Goal: Task Accomplishment & Management: Manage account settings

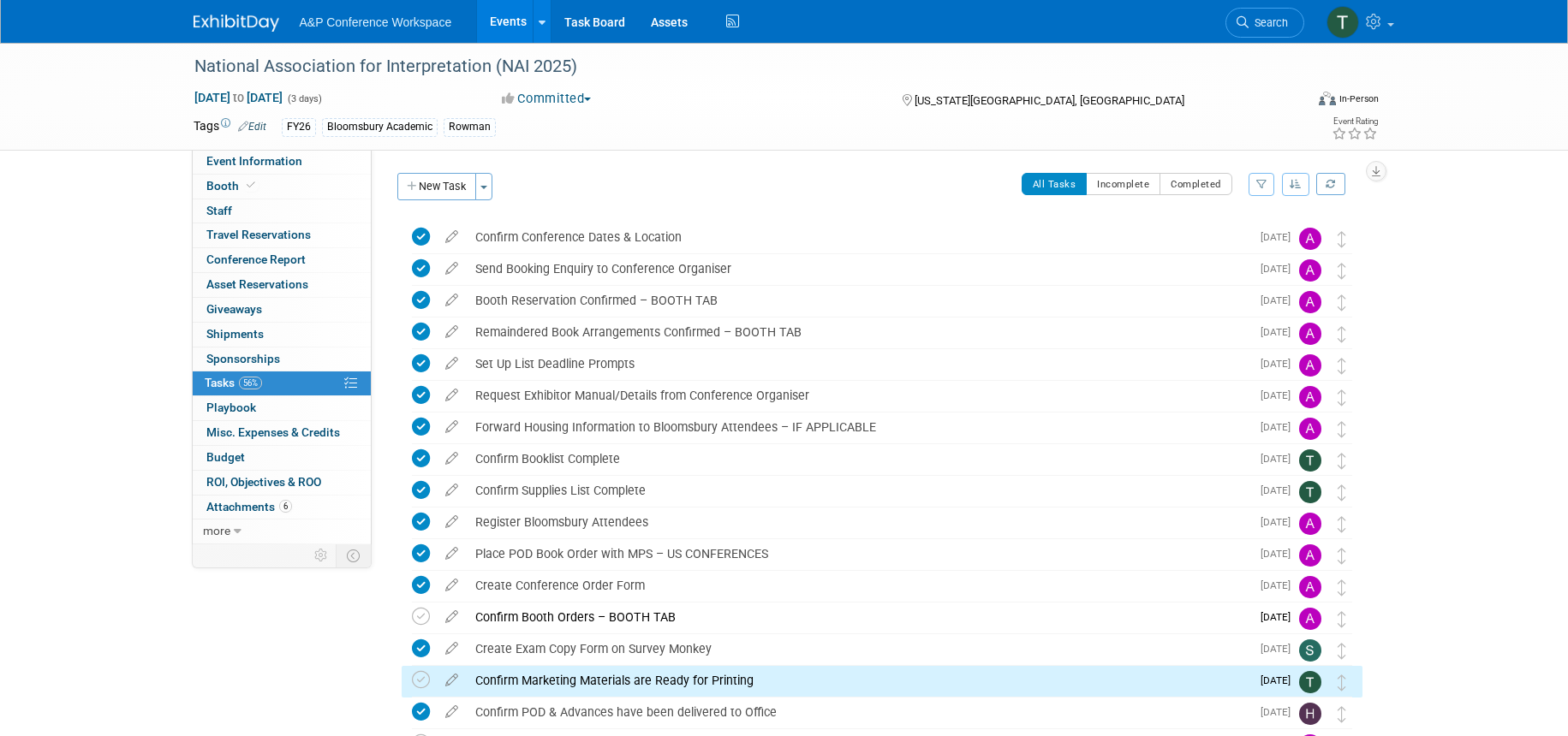
scroll to position [386, 0]
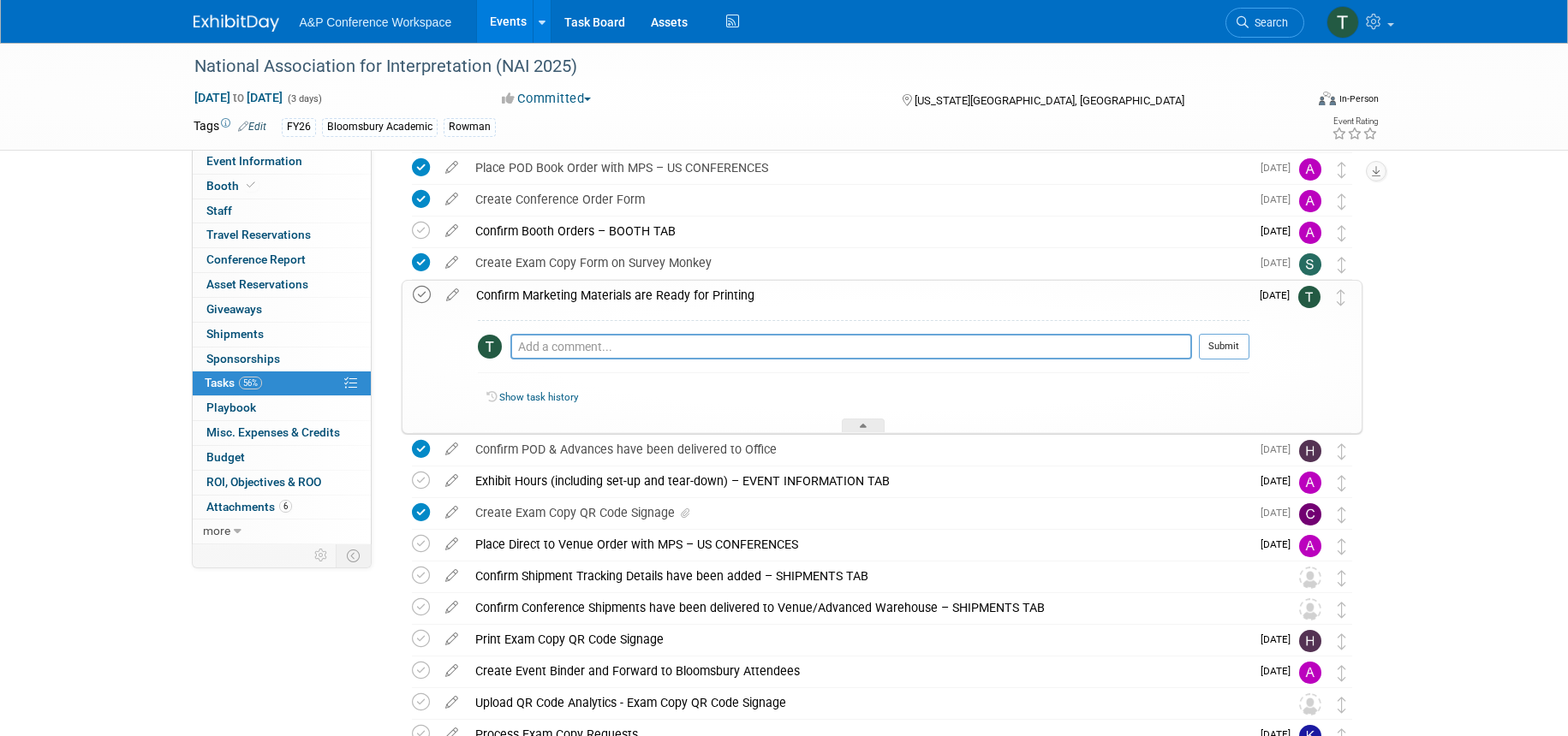
click at [429, 296] on icon at bounding box center [422, 295] width 18 height 18
click at [876, 427] on div at bounding box center [863, 426] width 43 height 14
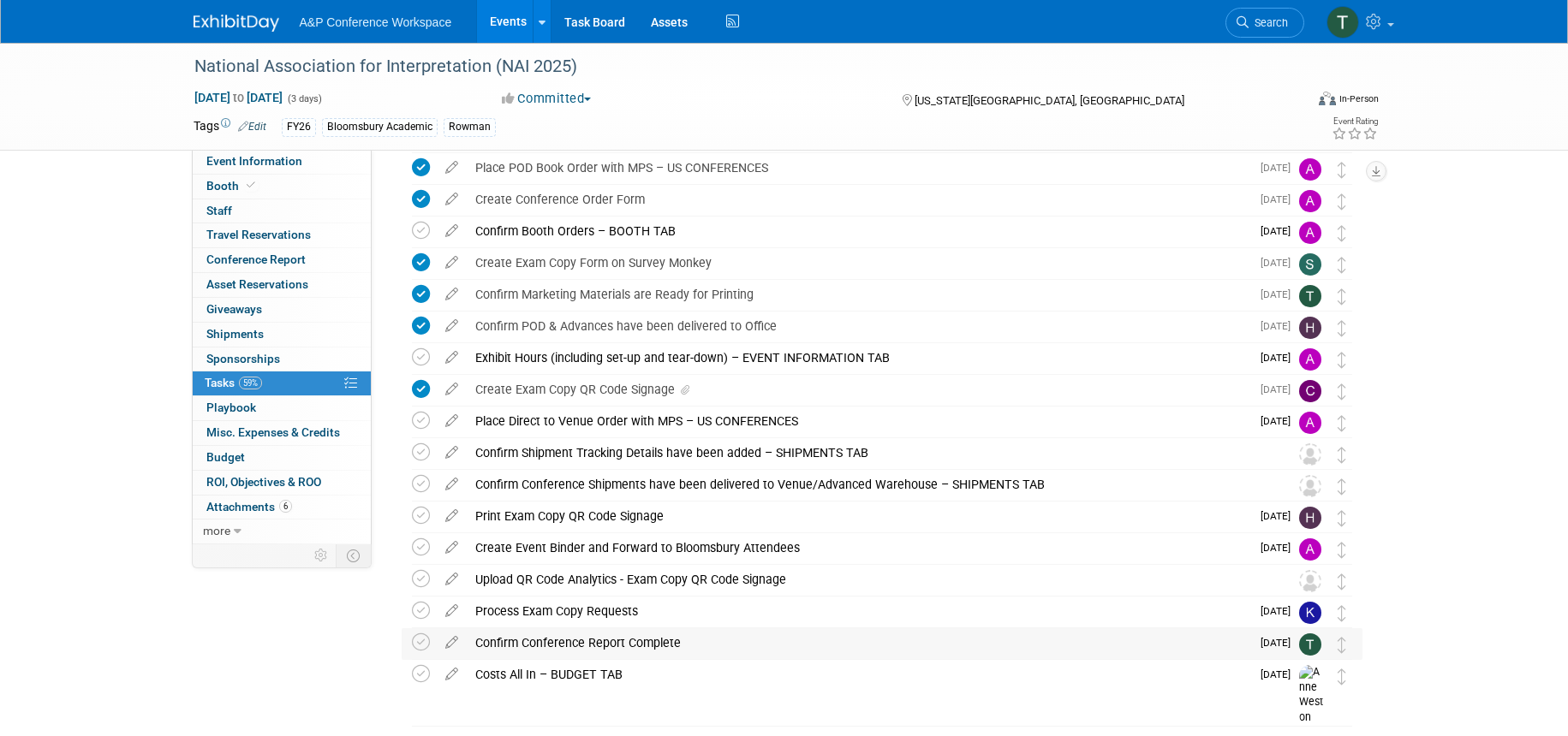
click at [1311, 643] on img at bounding box center [1310, 645] width 22 height 22
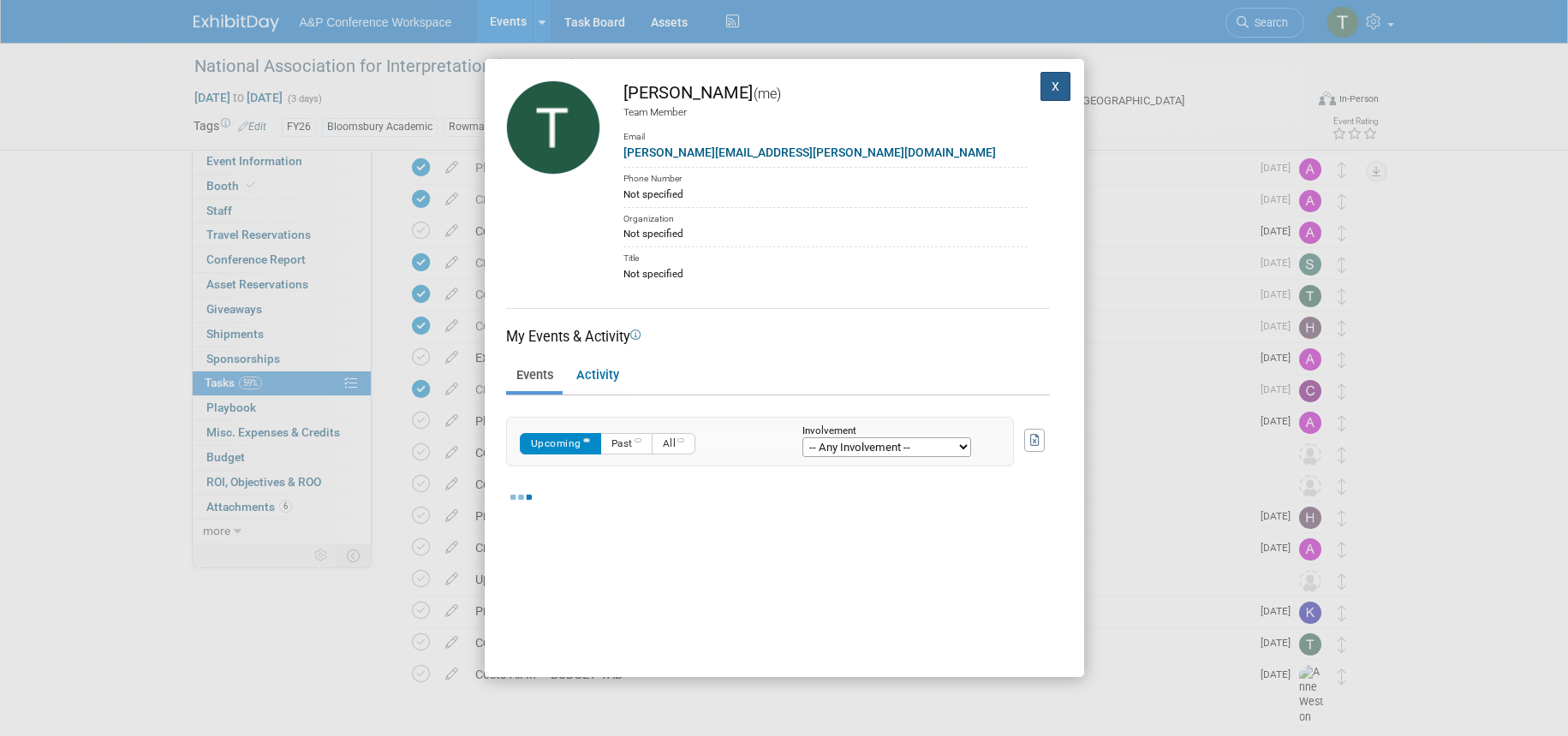
click at [1047, 79] on button "X" at bounding box center [1056, 86] width 31 height 29
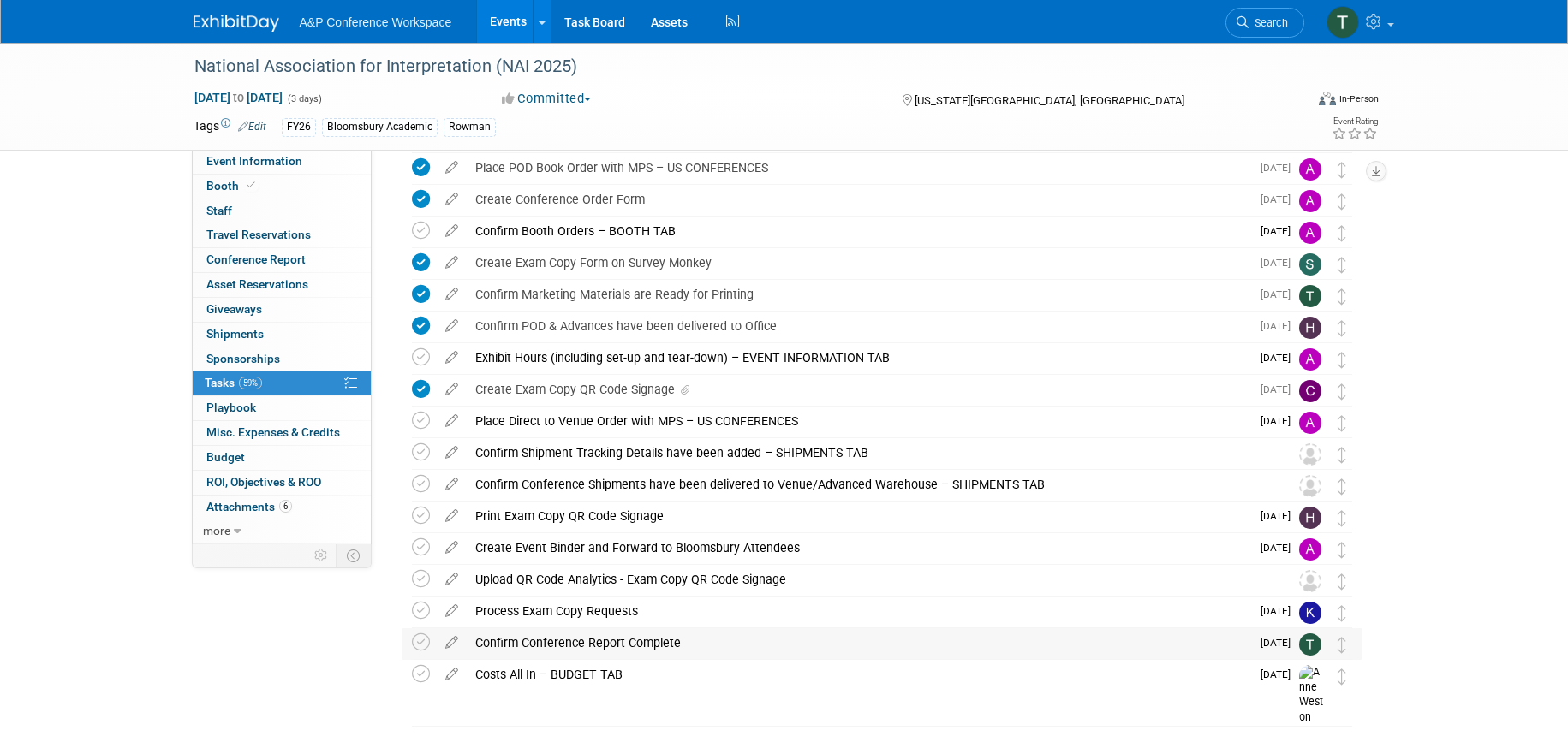
click at [746, 642] on div "Confirm Conference Report Complete" at bounding box center [859, 643] width 784 height 29
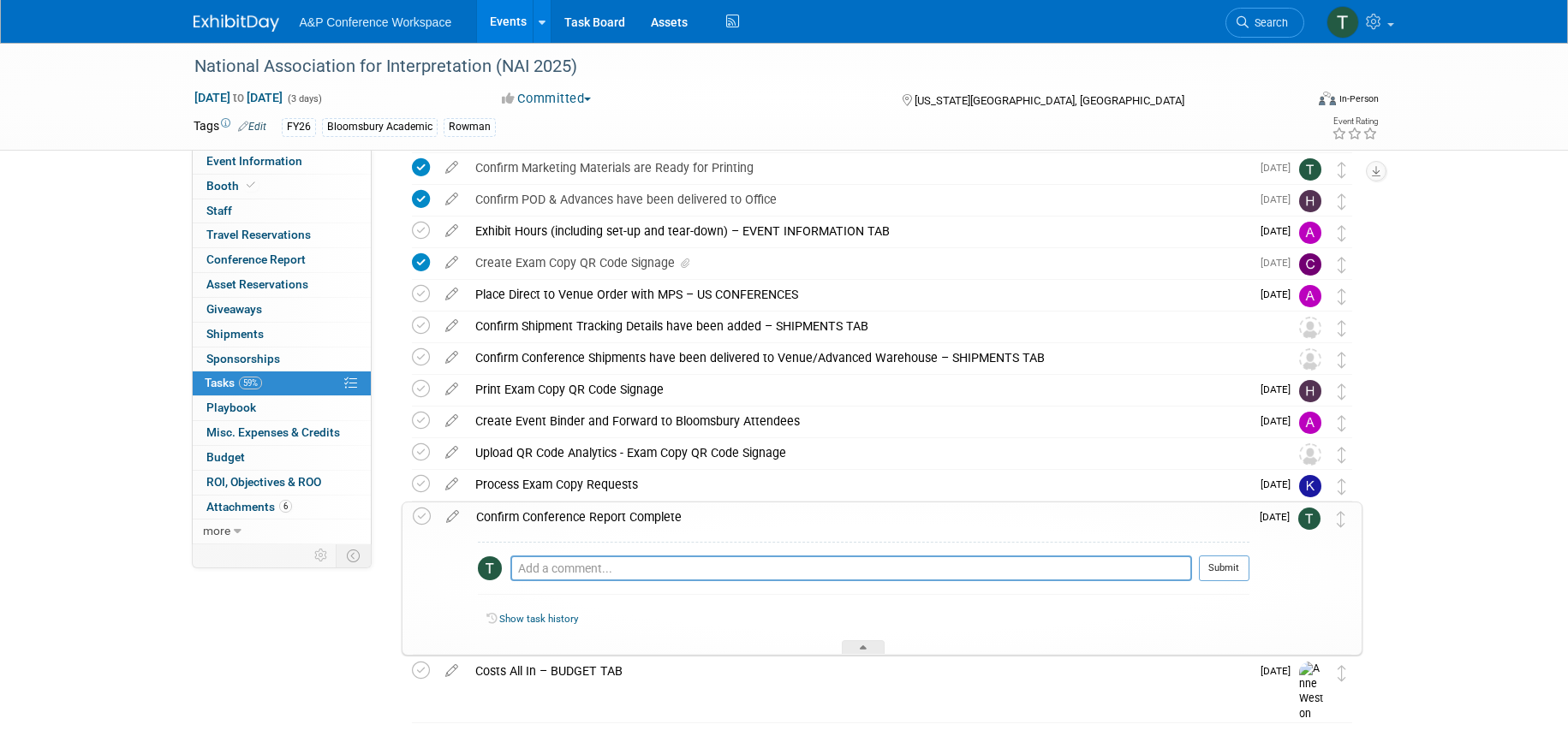
scroll to position [514, 0]
click at [1249, 22] on span "Search" at bounding box center [1267, 22] width 39 height 12
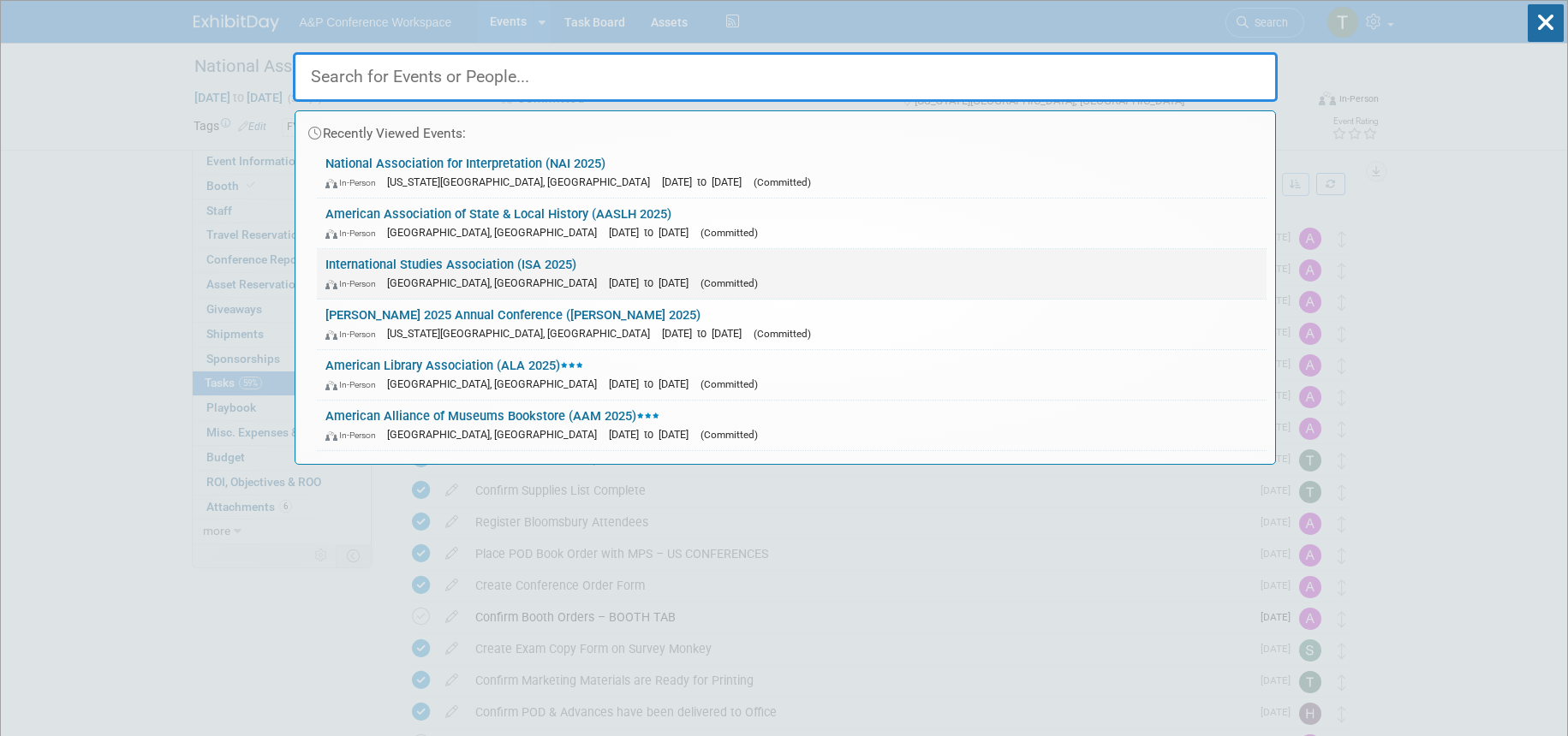
click at [604, 268] on link "International Studies Association (ISA 2025) In-Person [GEOGRAPHIC_DATA], [GEOG…" at bounding box center [792, 274] width 949 height 50
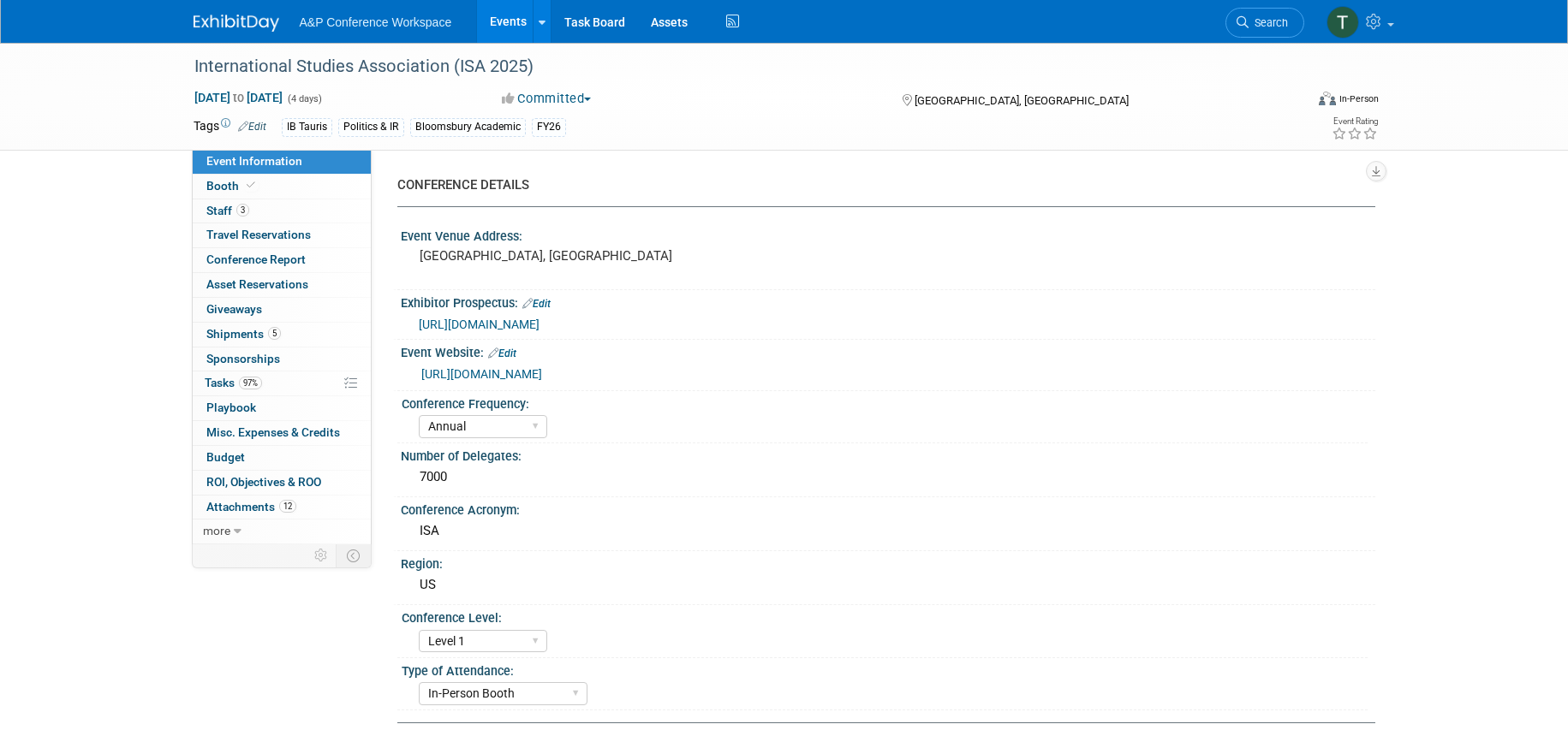
select select "Annual"
select select "Level 1"
select select "In-Person Booth"
select select "Politics & International Relations"
select select "Bloomsbury/Rowman & [PERSON_NAME]"
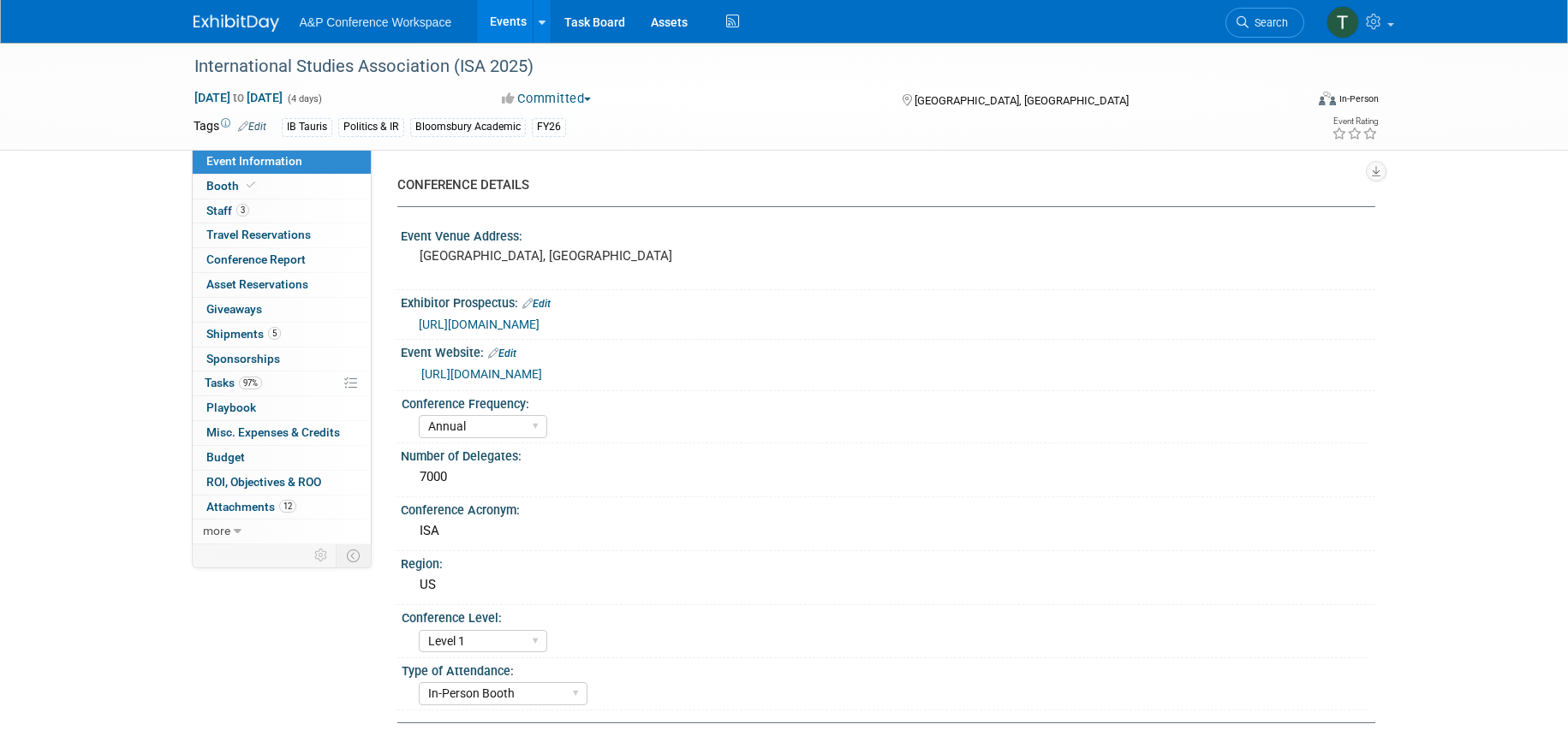
select select "[PERSON_NAME]"
select select "Networking/Commissioning"
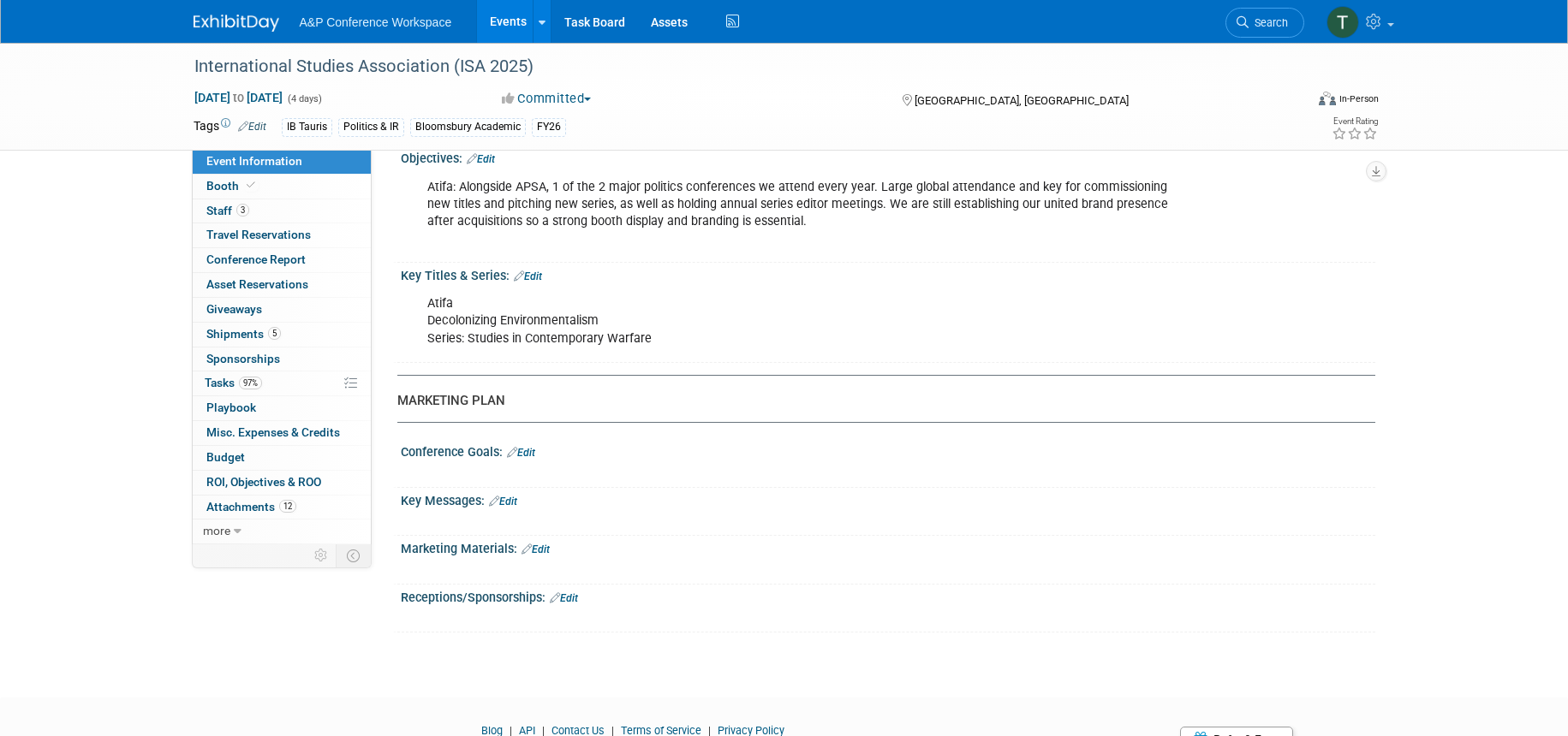
scroll to position [1854, 0]
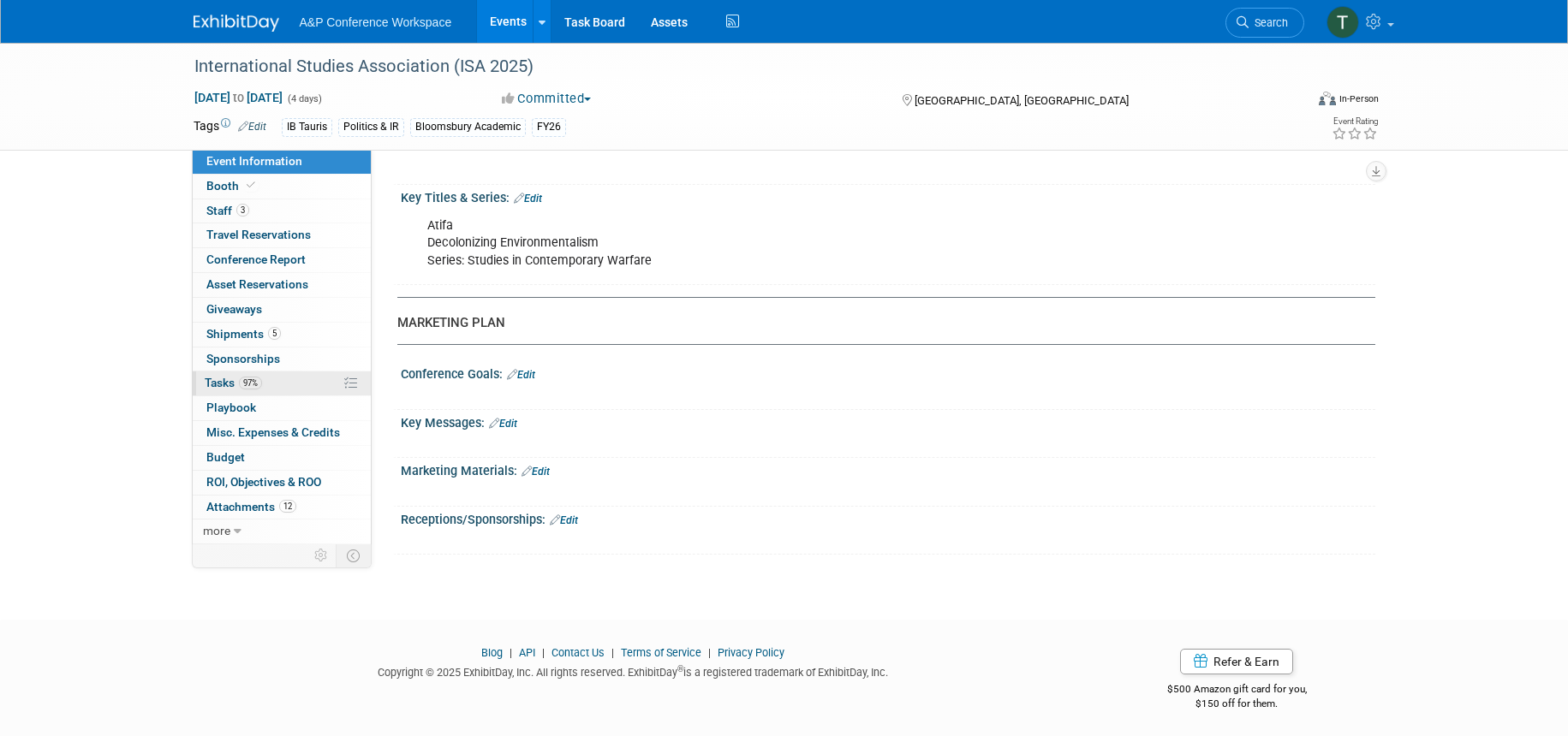
click at [272, 387] on link "97% Tasks 97%" at bounding box center [282, 383] width 178 height 24
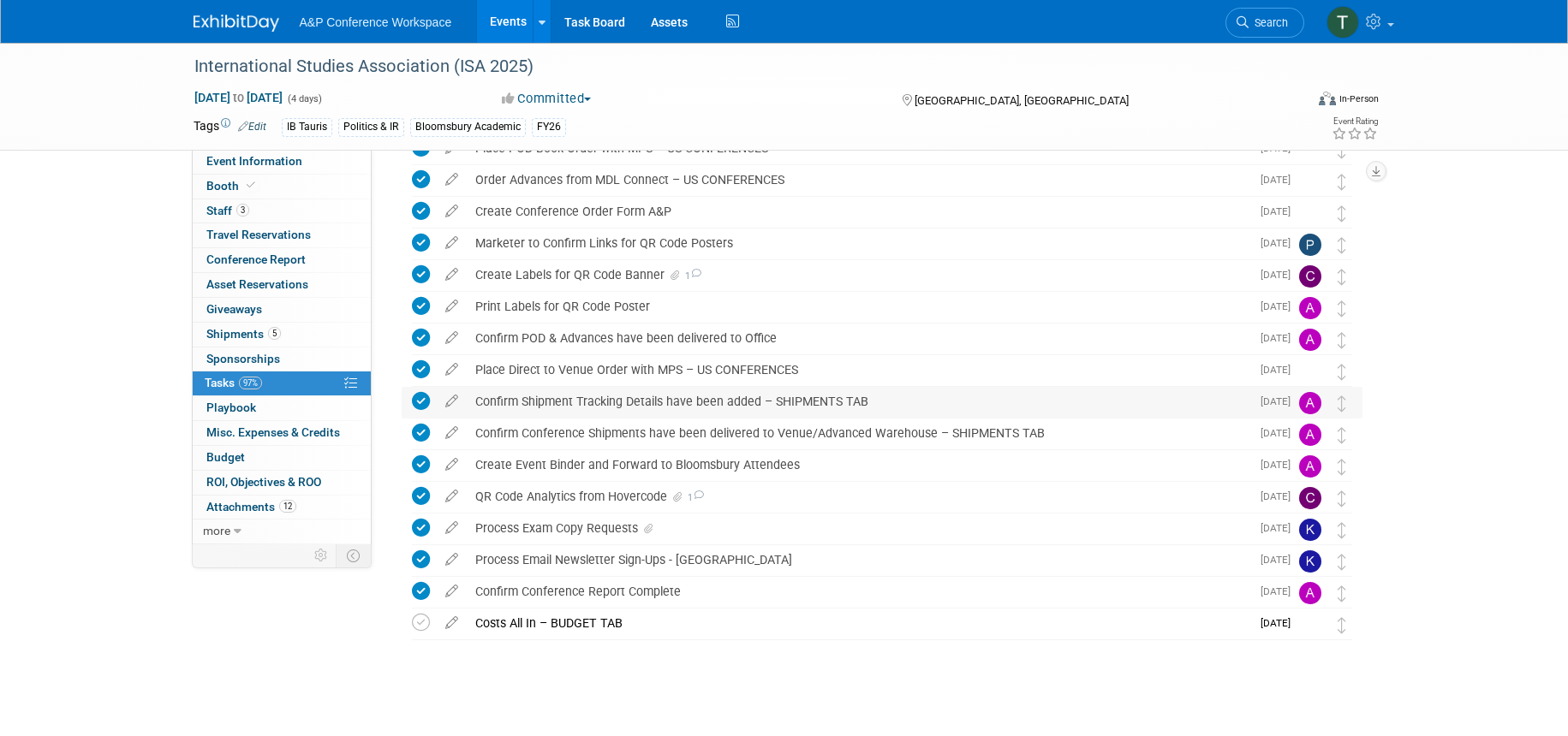
scroll to position [541, 0]
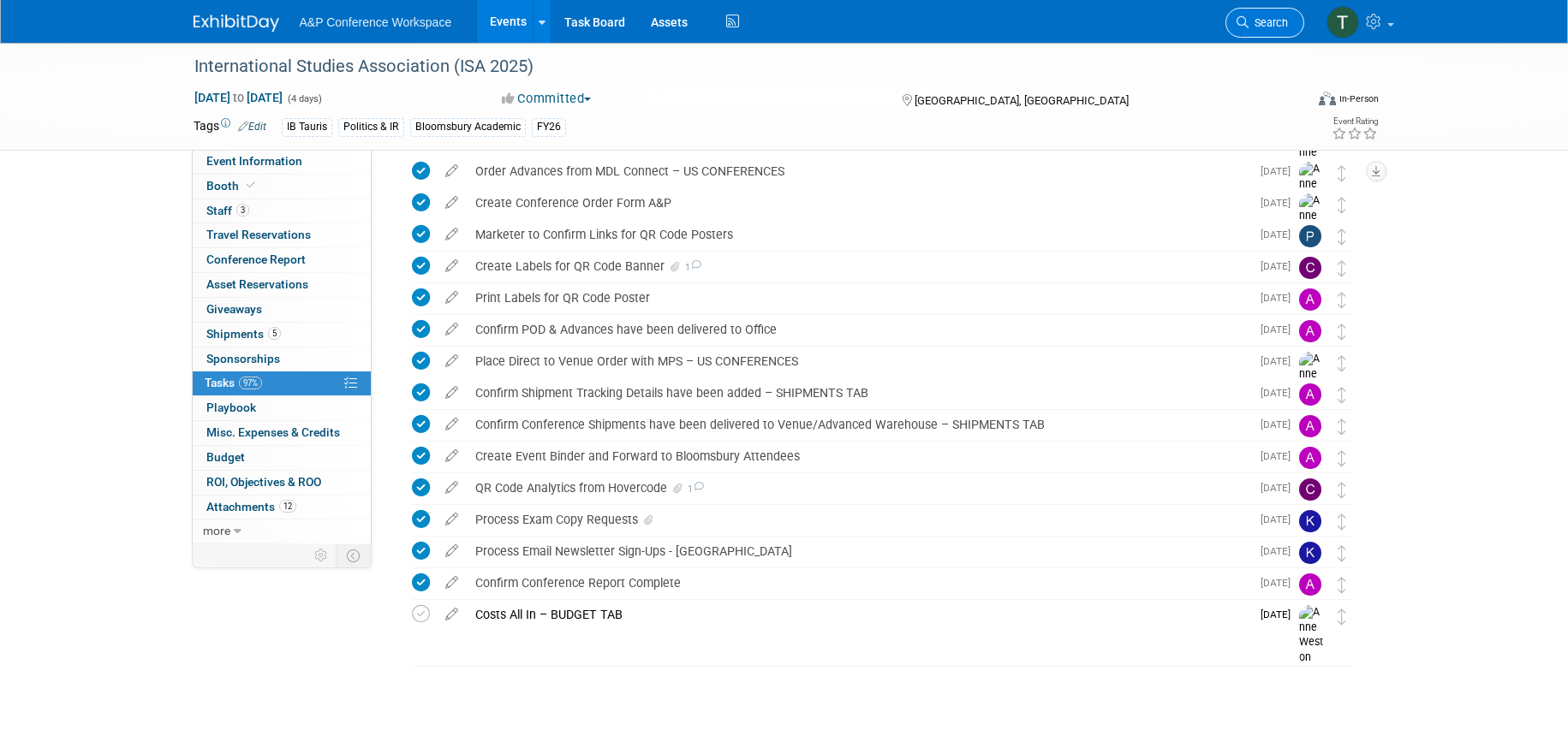
click at [1270, 21] on span "Search" at bounding box center [1267, 22] width 39 height 12
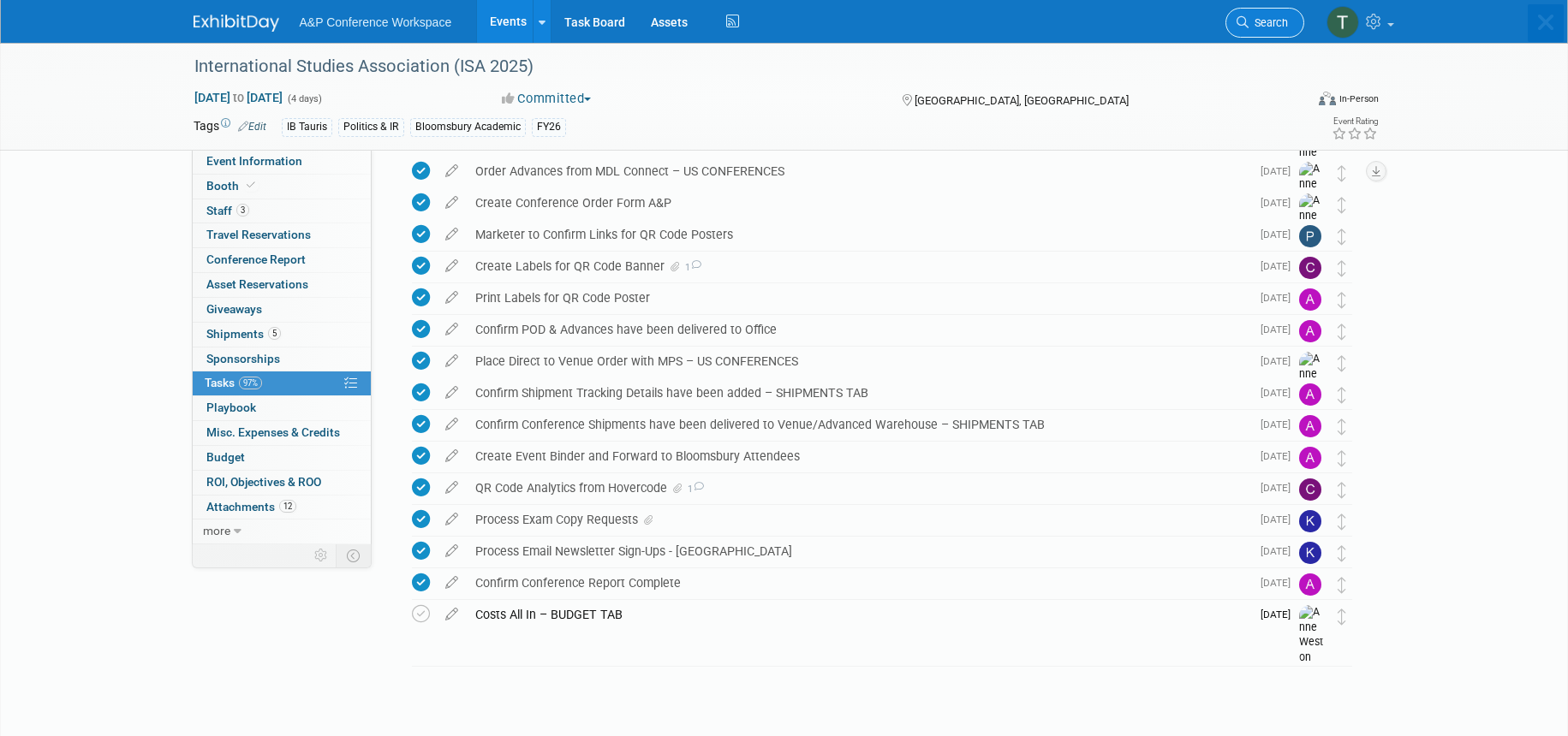
scroll to position [0, 0]
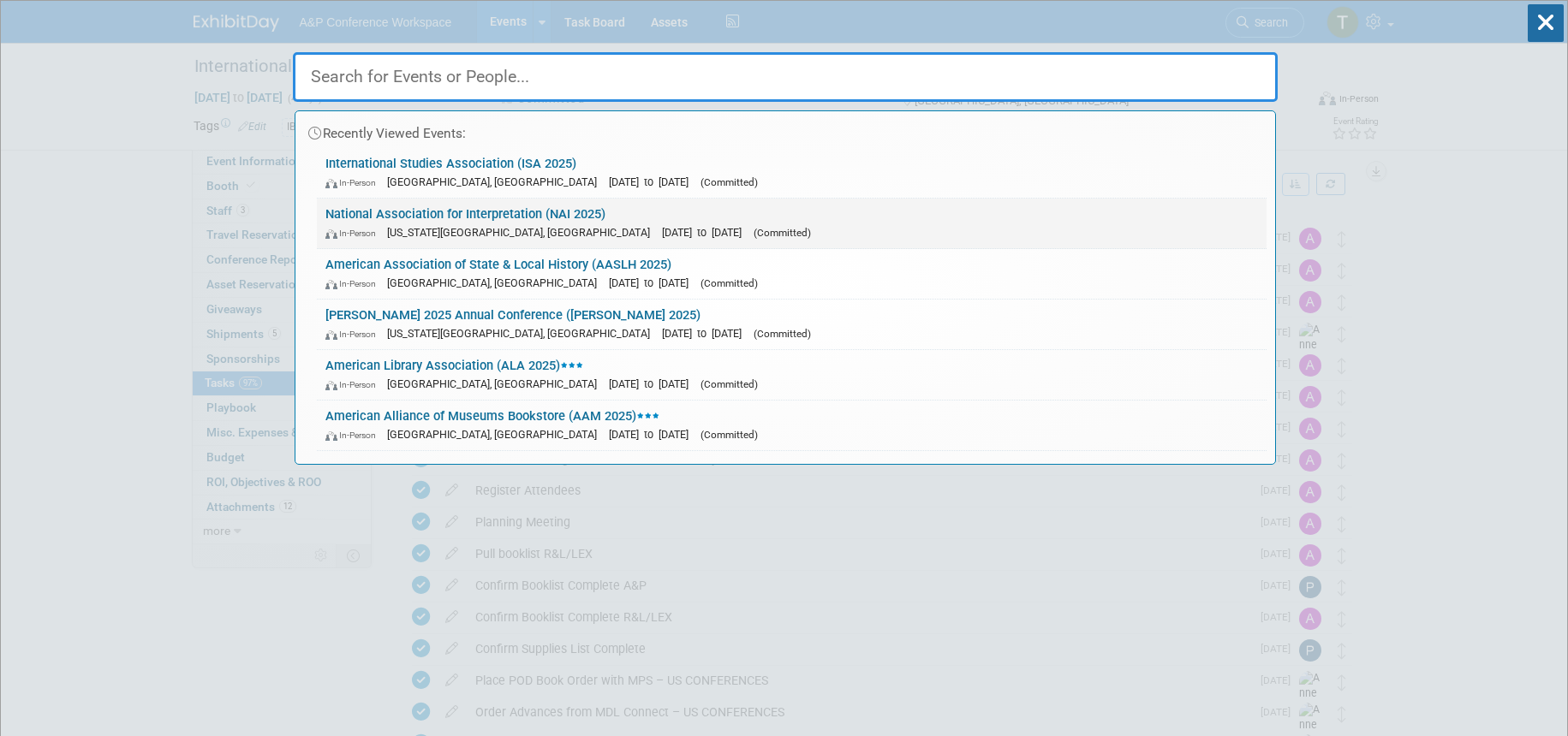
click at [575, 218] on link "National Association for Interpretation (NAI 2025) In-Person Virginia Beach, VA…" at bounding box center [792, 224] width 949 height 50
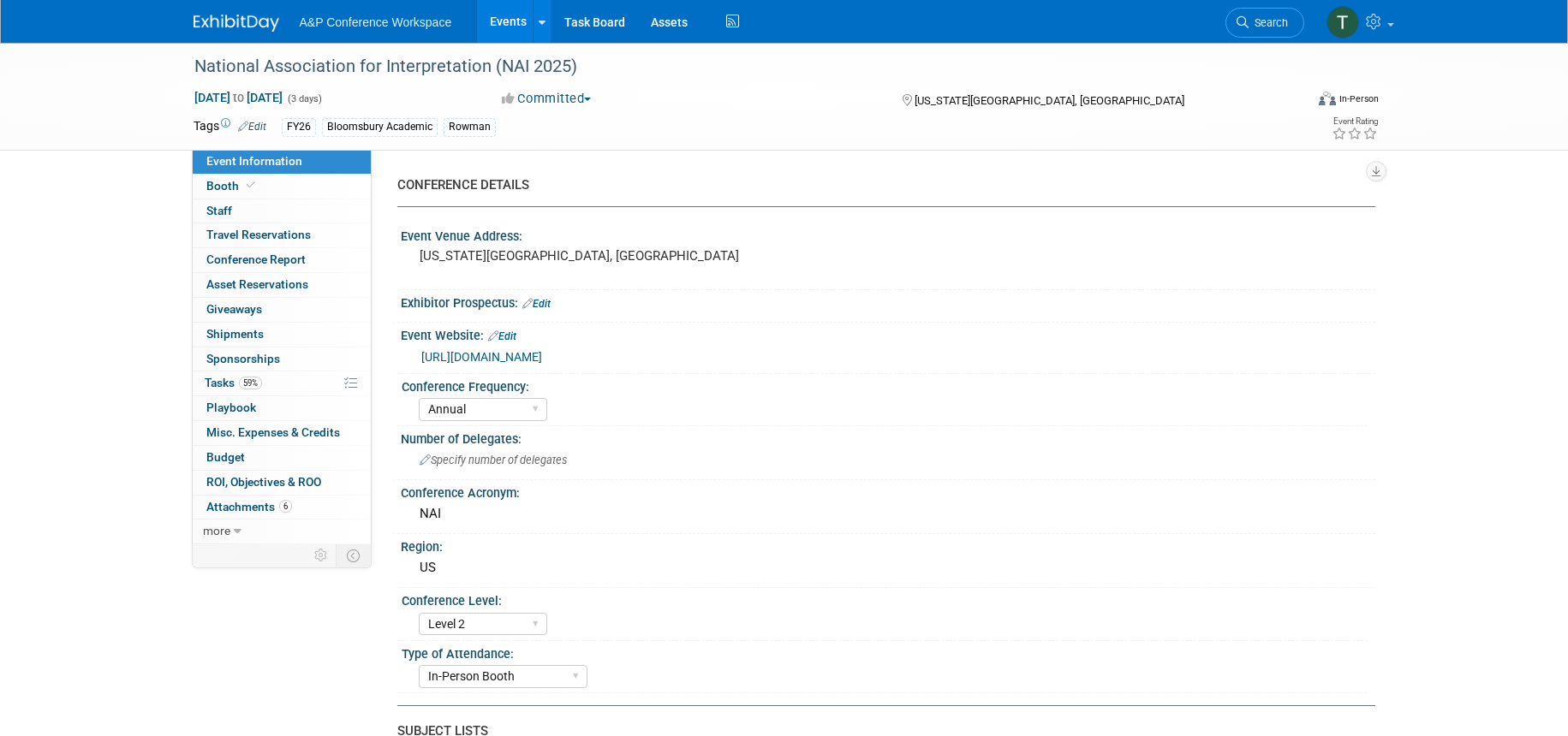
select select "Annual"
select select "Level 2"
select select "In-Person Booth"
select select "Interpretation"
select select "Bloomsbury Academic"
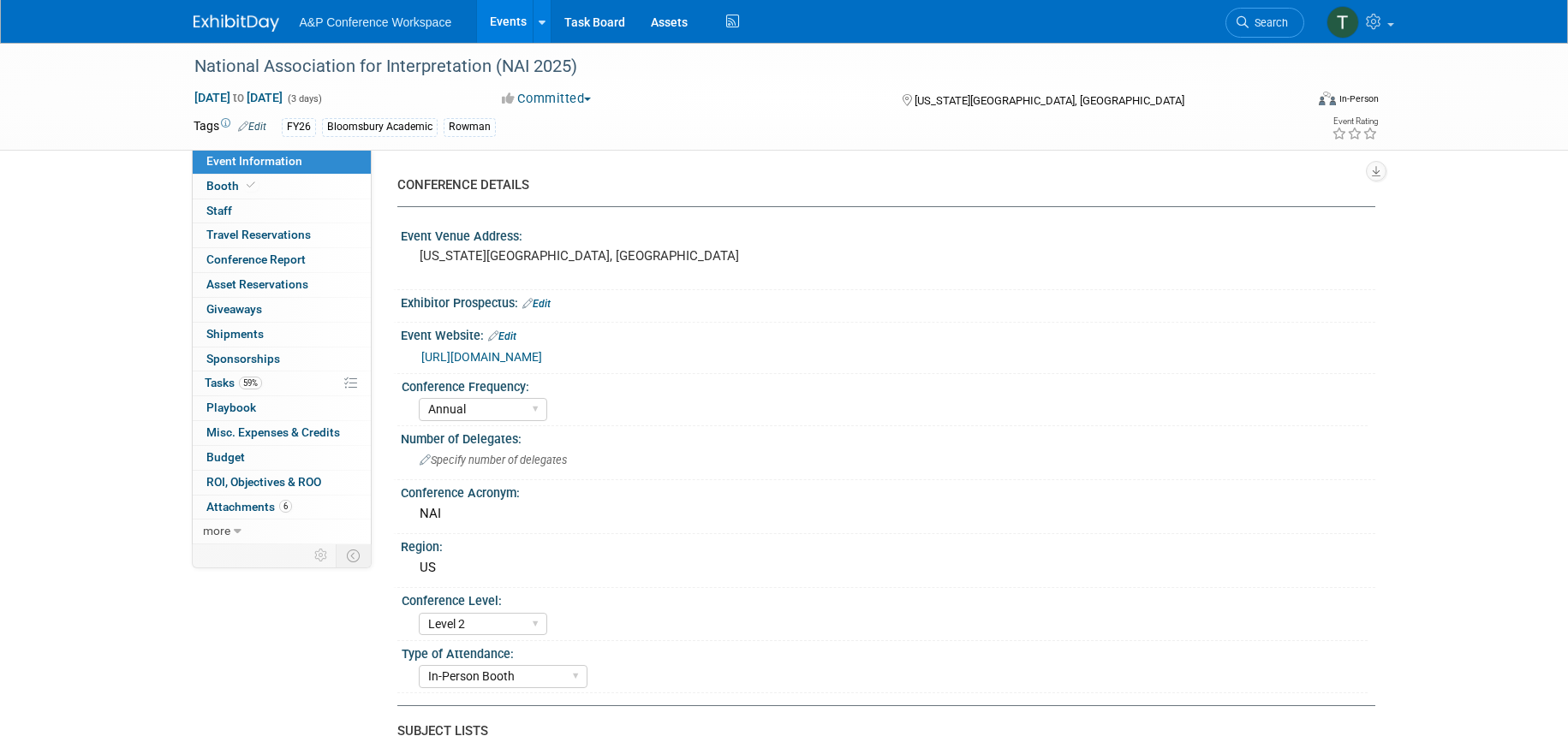
select select "[PERSON_NAME]"
select select "Brand/Subject Presence​"
click at [269, 385] on link "59% Tasks 59%" at bounding box center [282, 383] width 178 height 24
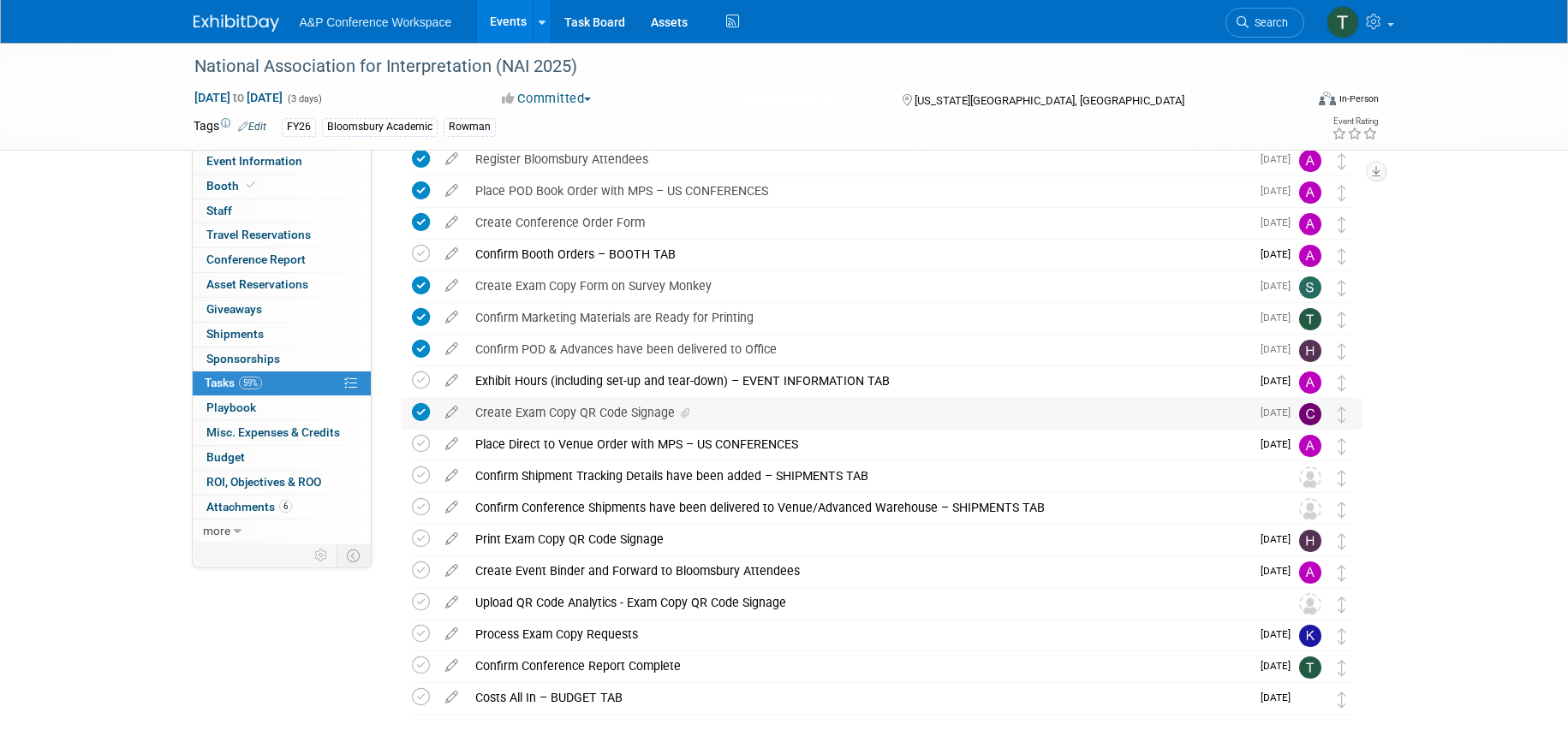
scroll to position [446, 0]
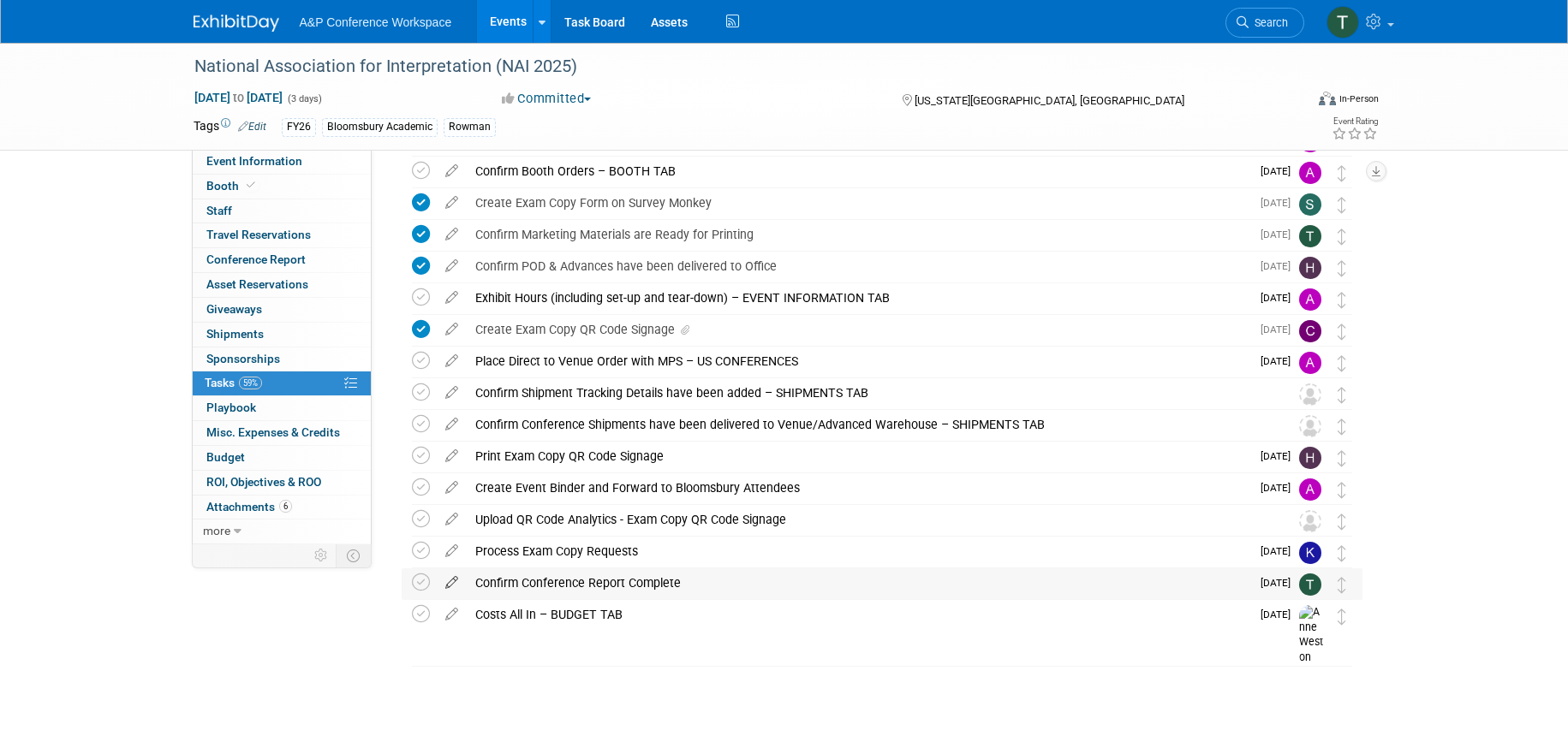
click at [453, 579] on icon at bounding box center [452, 579] width 30 height 21
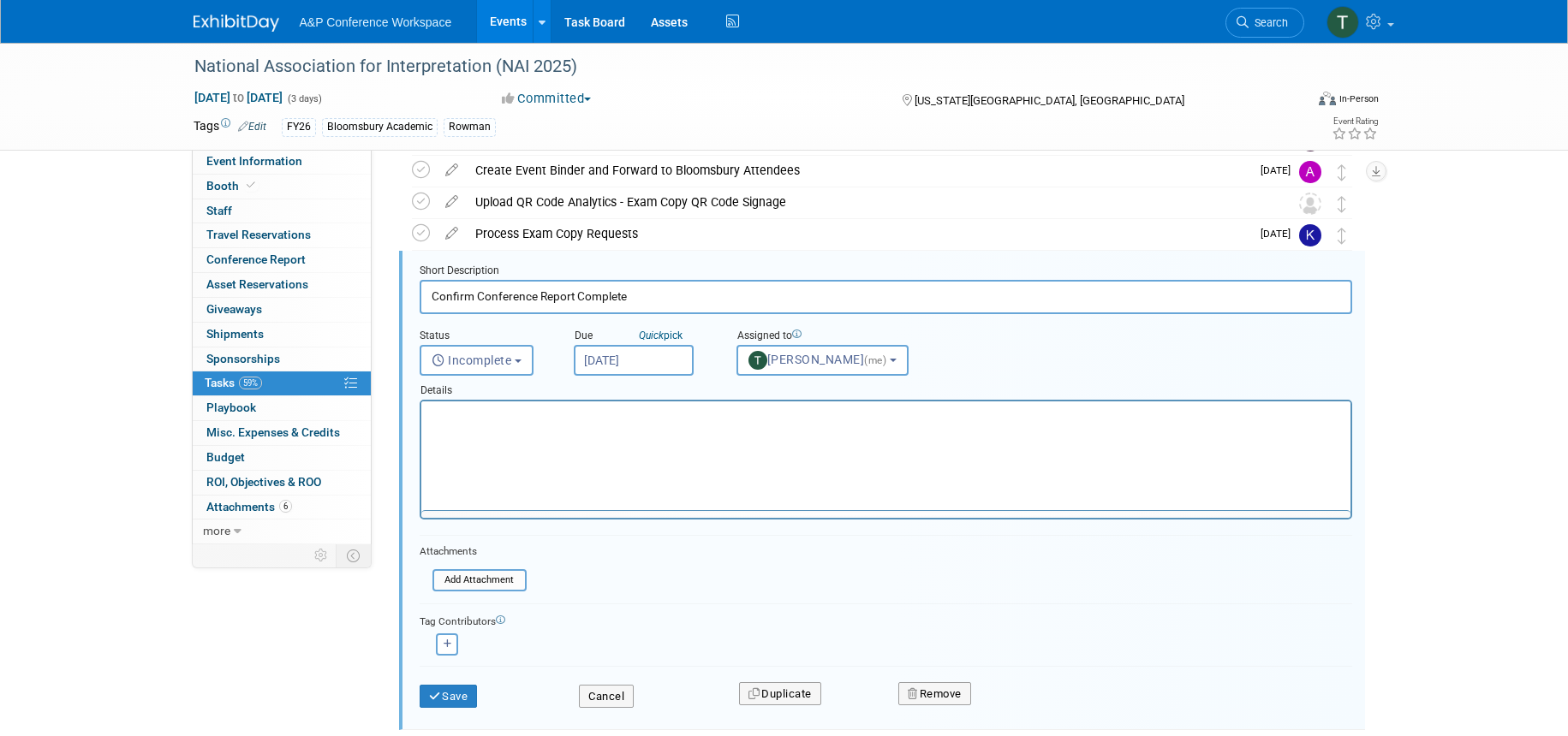
scroll to position [0, 0]
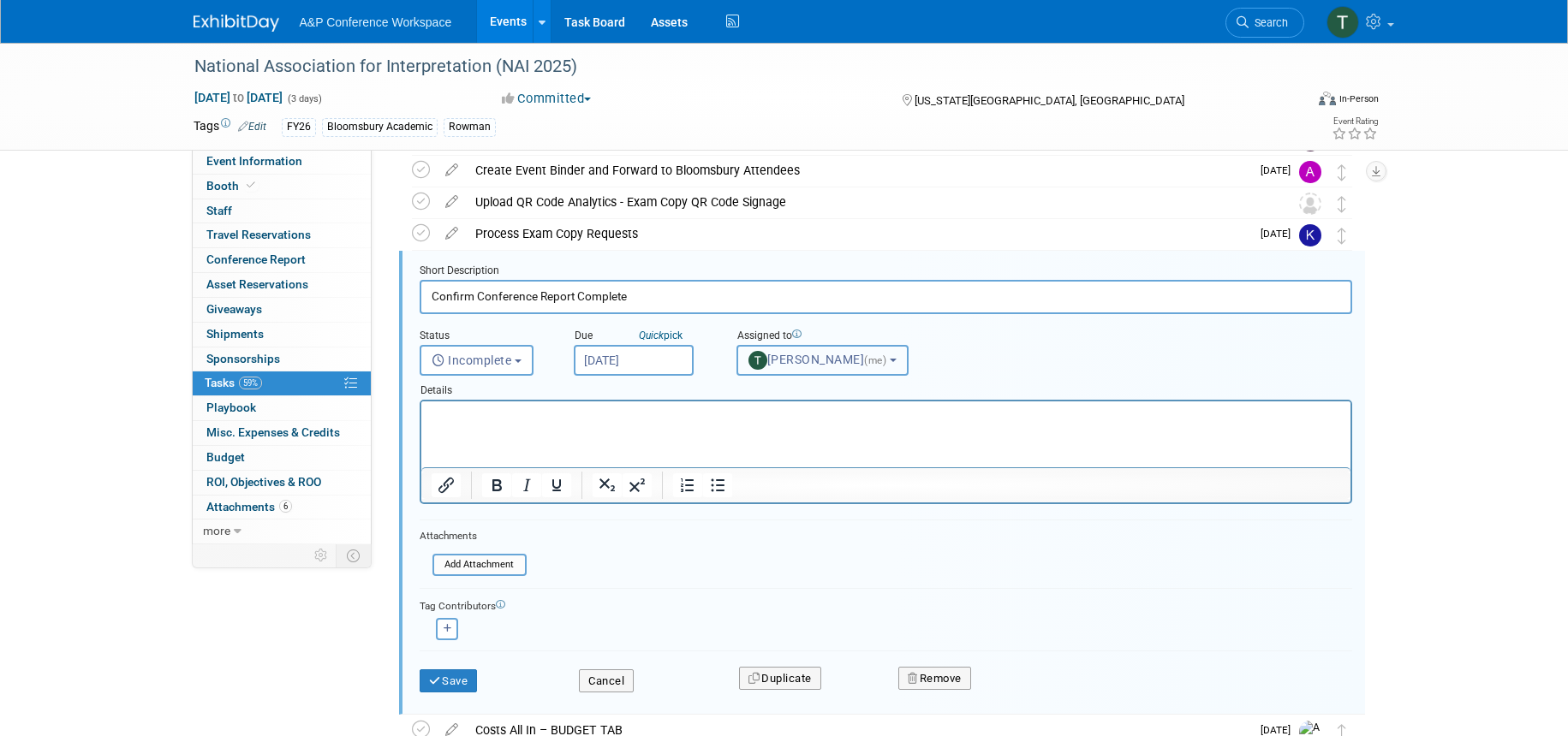
click at [890, 364] on span "Taylor Thompson (me)" at bounding box center [819, 359] width 141 height 13
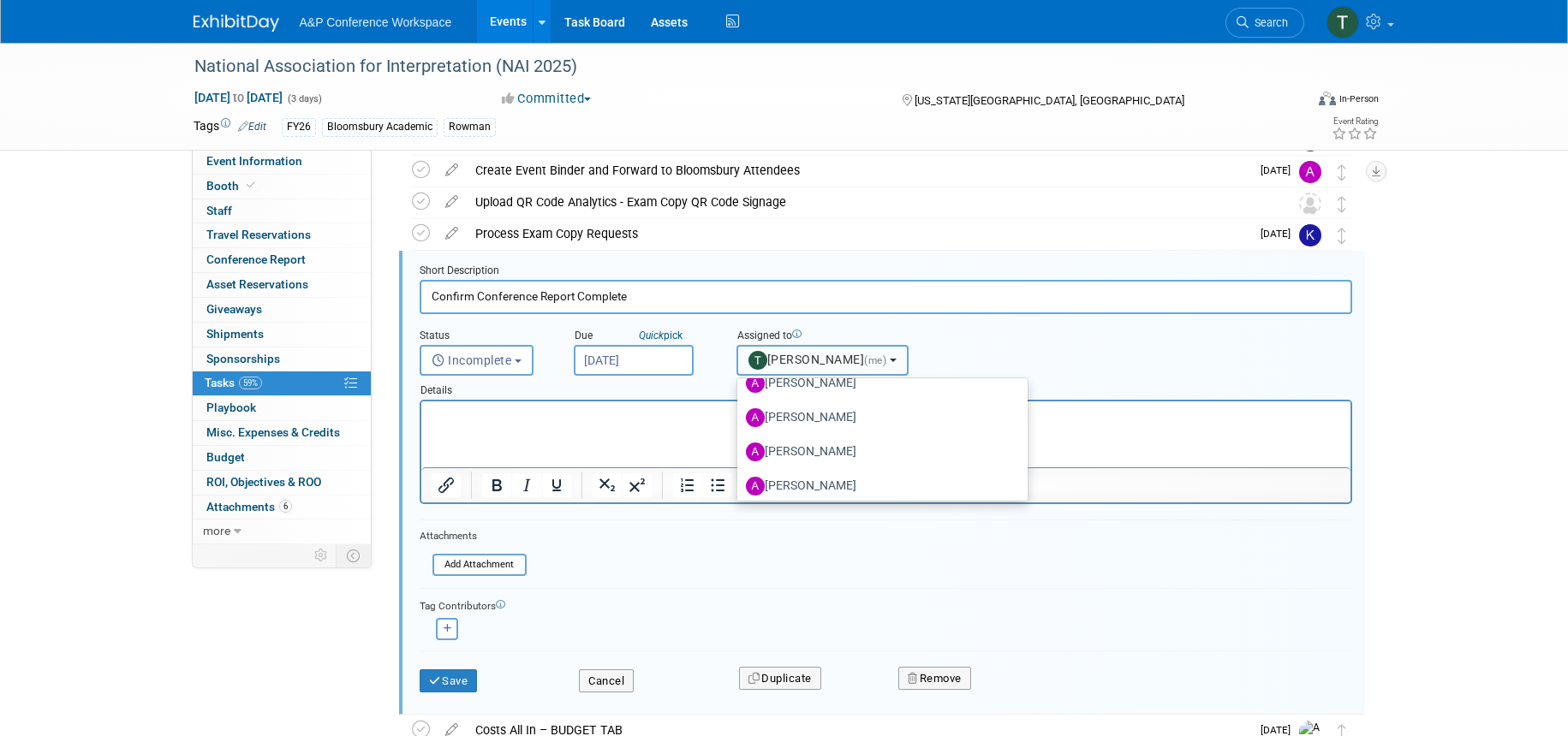
scroll to position [171, 0]
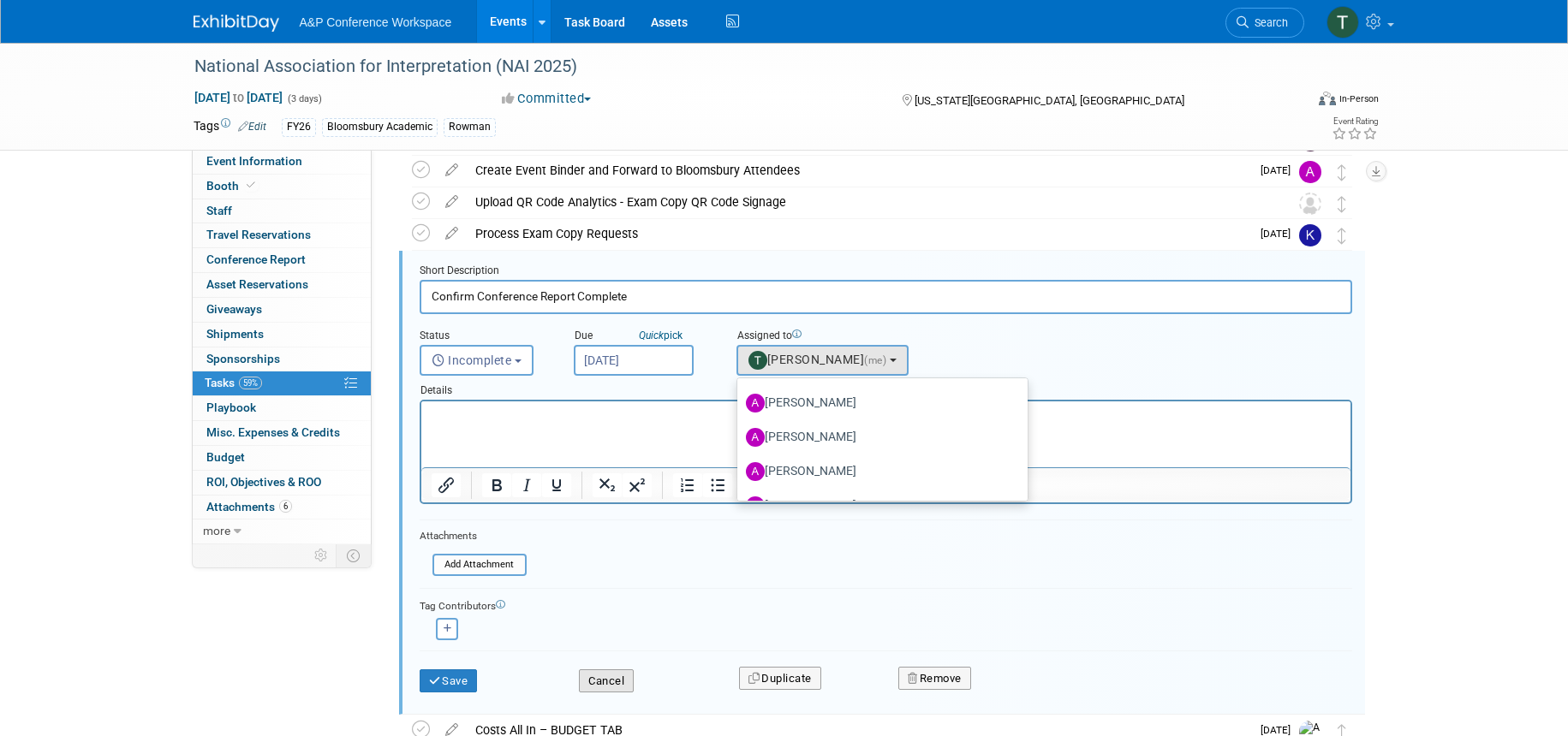
click at [607, 679] on button "Cancel" at bounding box center [605, 681] width 55 height 24
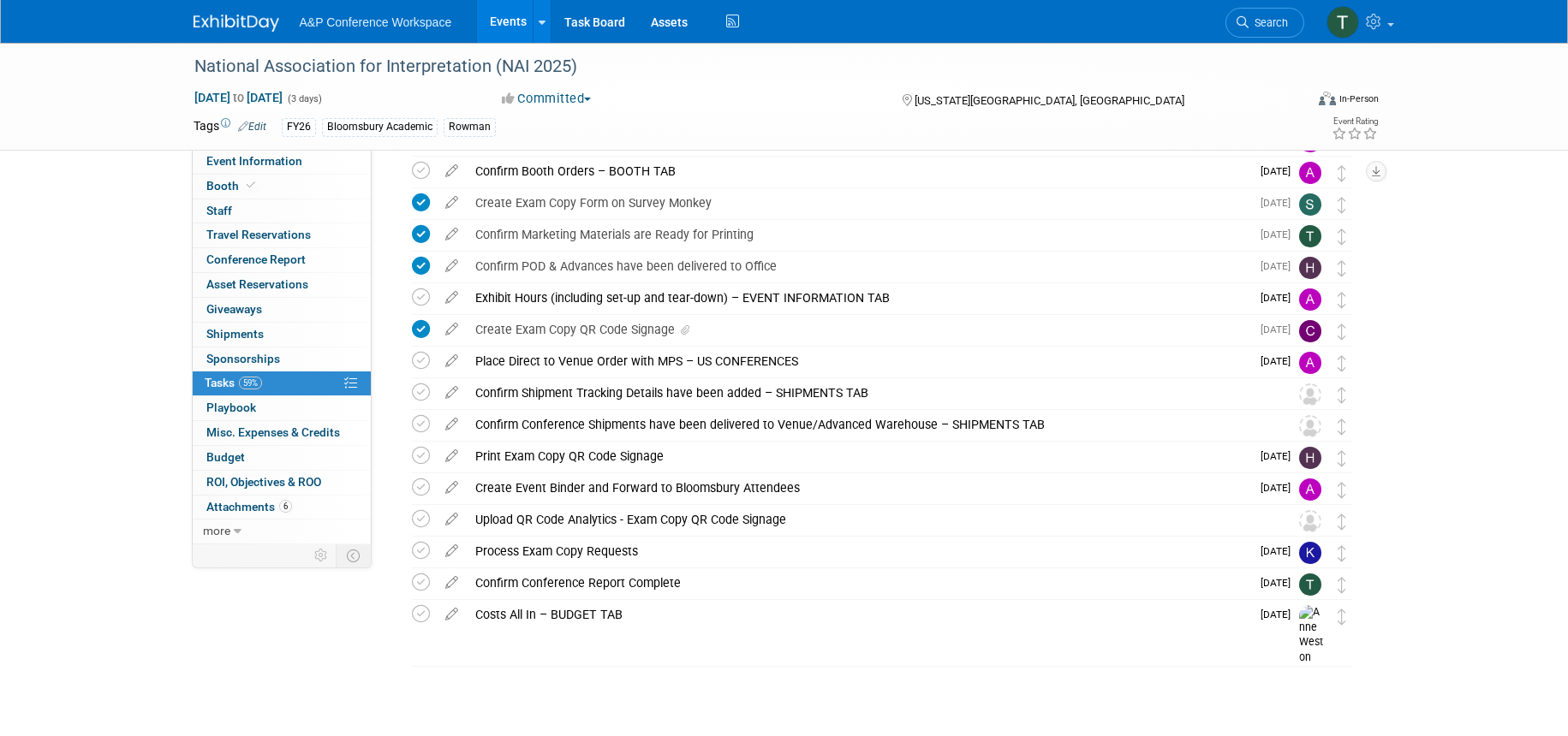
scroll to position [446, 0]
click at [420, 584] on icon at bounding box center [421, 582] width 18 height 18
click at [422, 584] on icon at bounding box center [421, 582] width 18 height 18
click at [495, 593] on div "Confirm Conference Report Complete" at bounding box center [859, 583] width 784 height 29
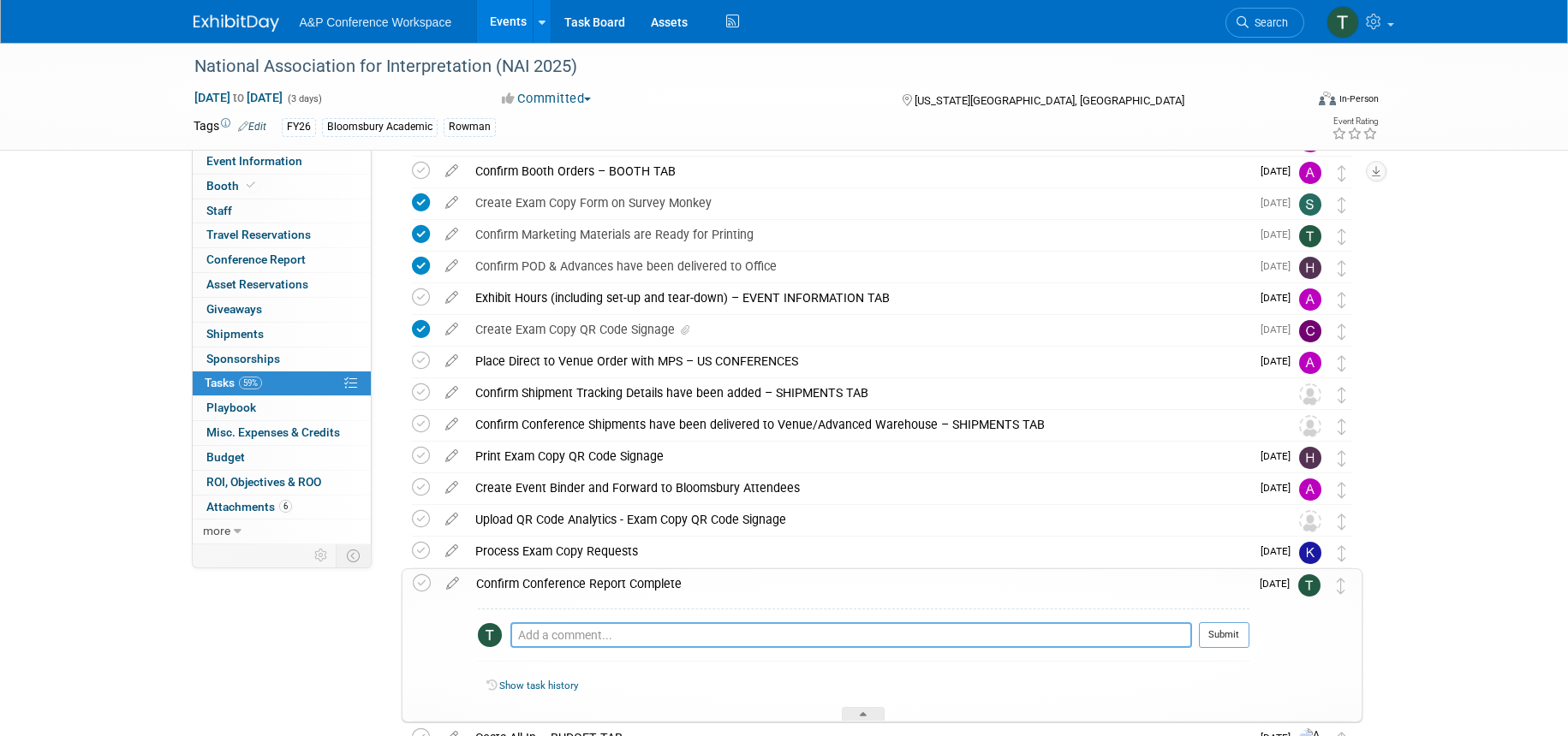
click at [563, 634] on textarea at bounding box center [850, 635] width 681 height 26
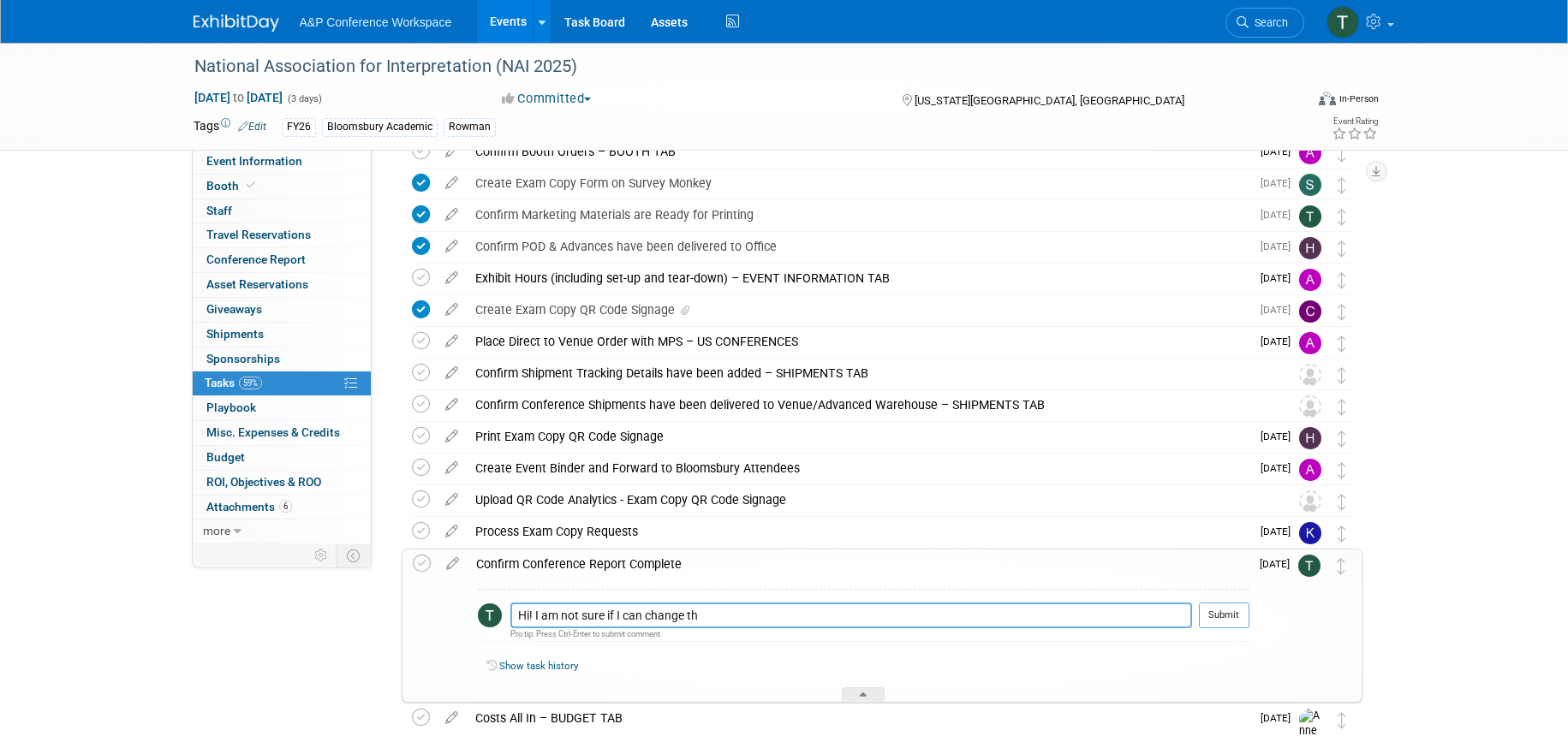
scroll to position [570, 0]
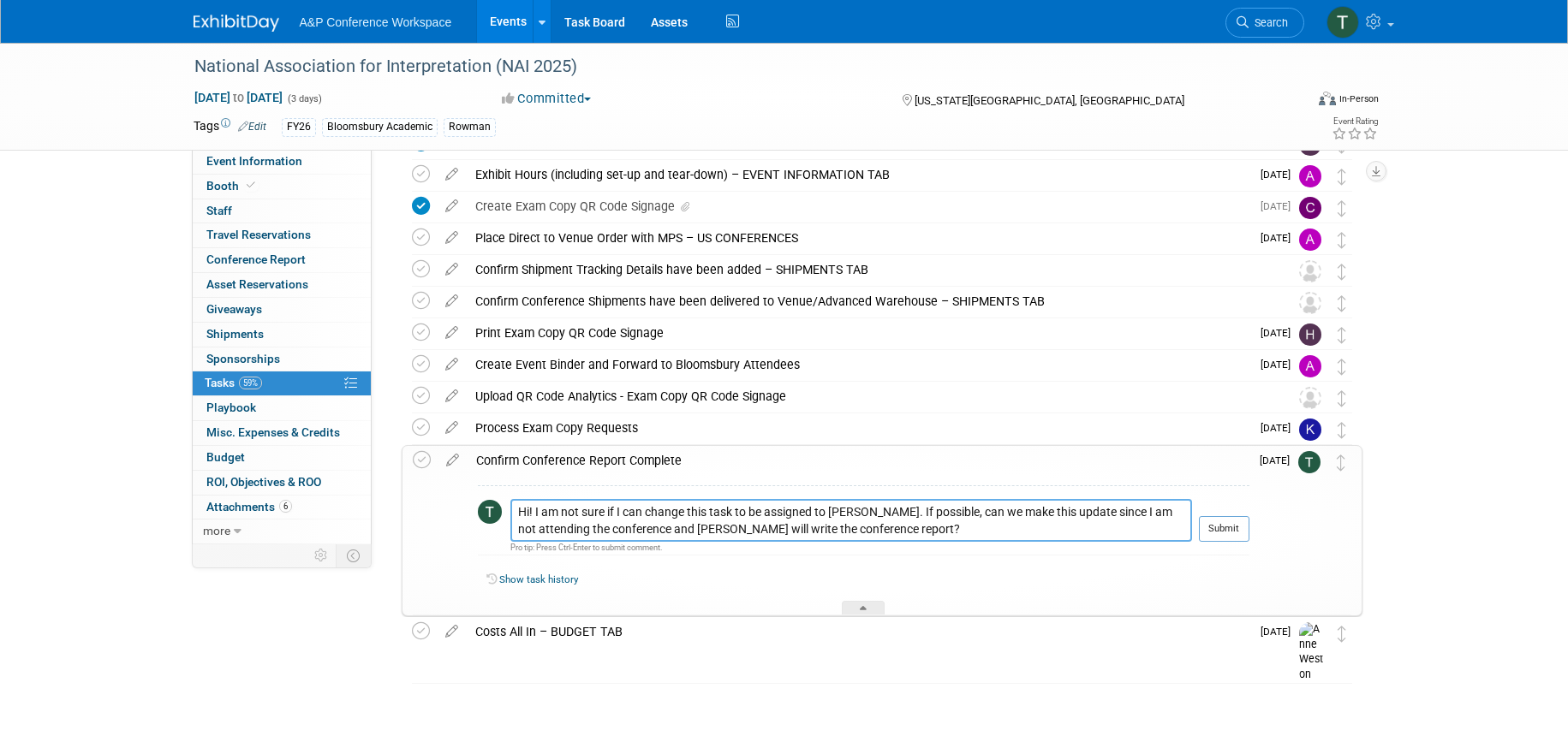
click at [885, 512] on textarea "Hi! I am not sure if I can change this task to be assigned to Debbie Gershenowi…" at bounding box center [850, 521] width 681 height 43
drag, startPoint x: 885, startPoint y: 512, endPoint x: 819, endPoint y: 529, distance: 68.2
click at [819, 529] on textarea "Hi! I am not sure if I can change this task to be assigned to Debbie Gershenowi…" at bounding box center [850, 521] width 681 height 43
click at [533, 511] on textarea "Hi! I am not sure if I can change this task to be assigned to Debbie Gershenowi…" at bounding box center [850, 521] width 681 height 43
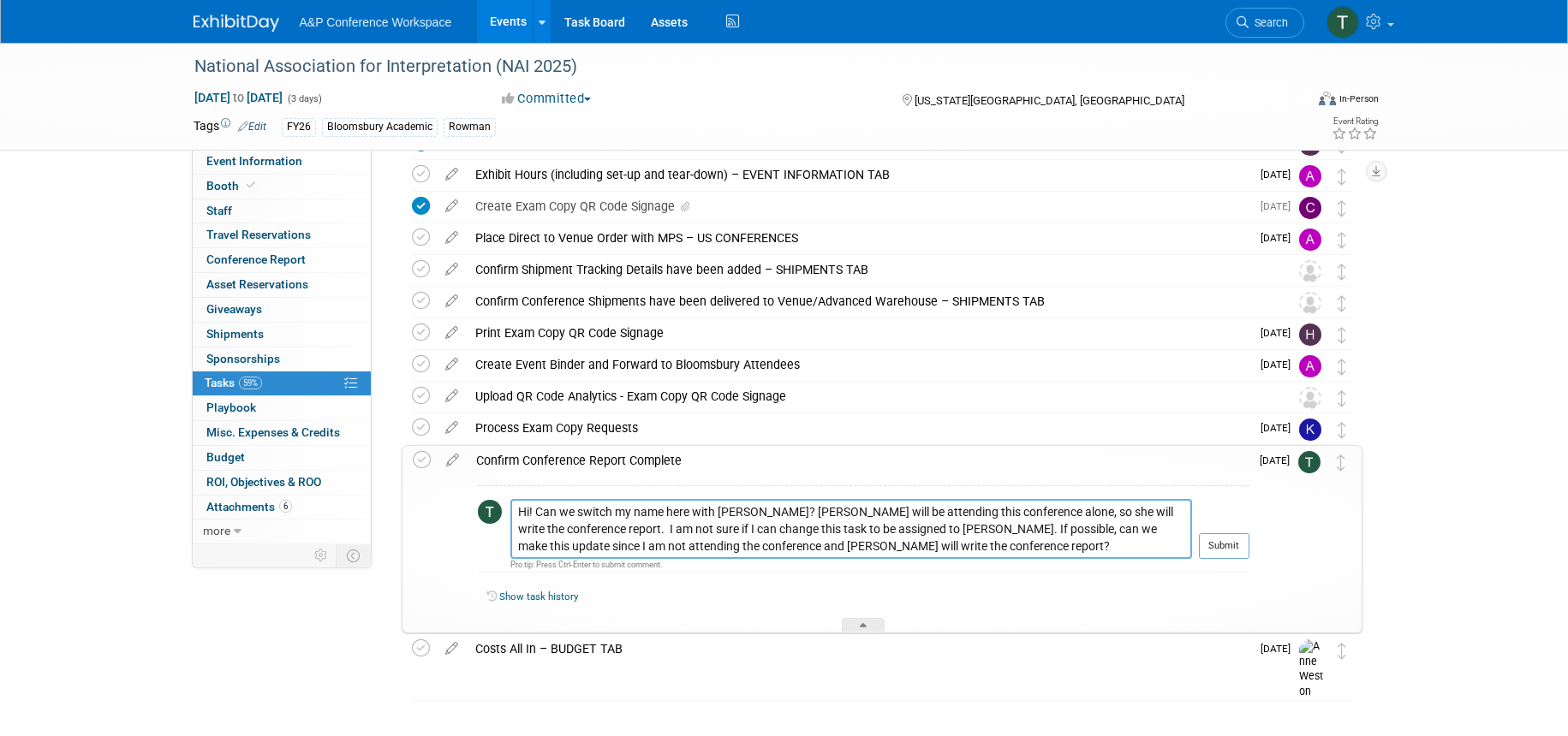
click at [667, 513] on textarea "Hi! Can we switch my name here with Debbie Gershenowitz? Debbie will be attendi…" at bounding box center [850, 529] width 681 height 60
drag, startPoint x: 711, startPoint y: 528, endPoint x: 1191, endPoint y: 563, distance: 481.3
click at [1191, 564] on tr "Hi! Can we switch my name in the tagging here with Debbie Gershenowitz? Debbie …" at bounding box center [863, 536] width 772 height 74
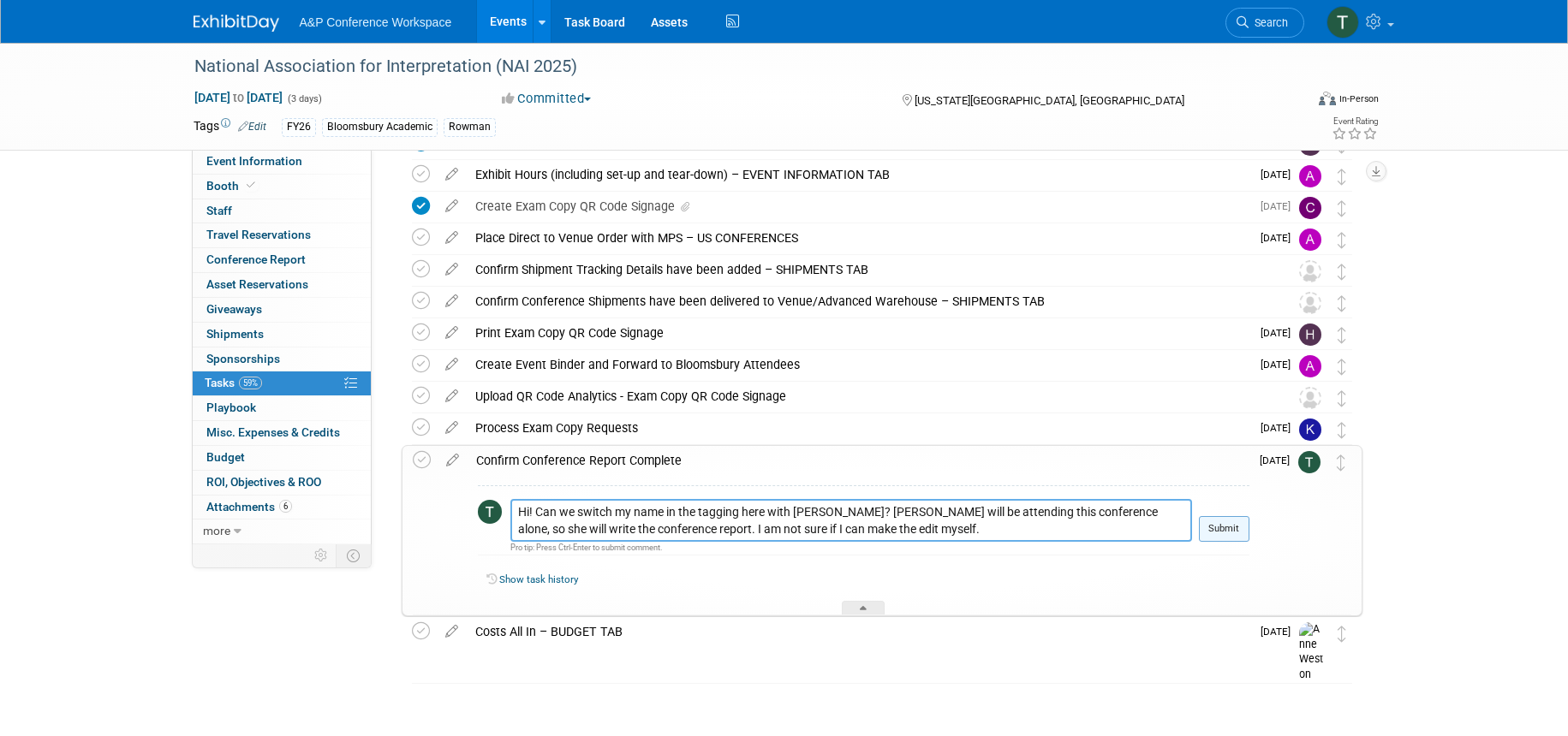
type textarea "Hi! Can we switch my name in the tagging here with Debbie Gershenowitz? Debbie …"
click at [1231, 535] on button "Submit" at bounding box center [1224, 528] width 51 height 26
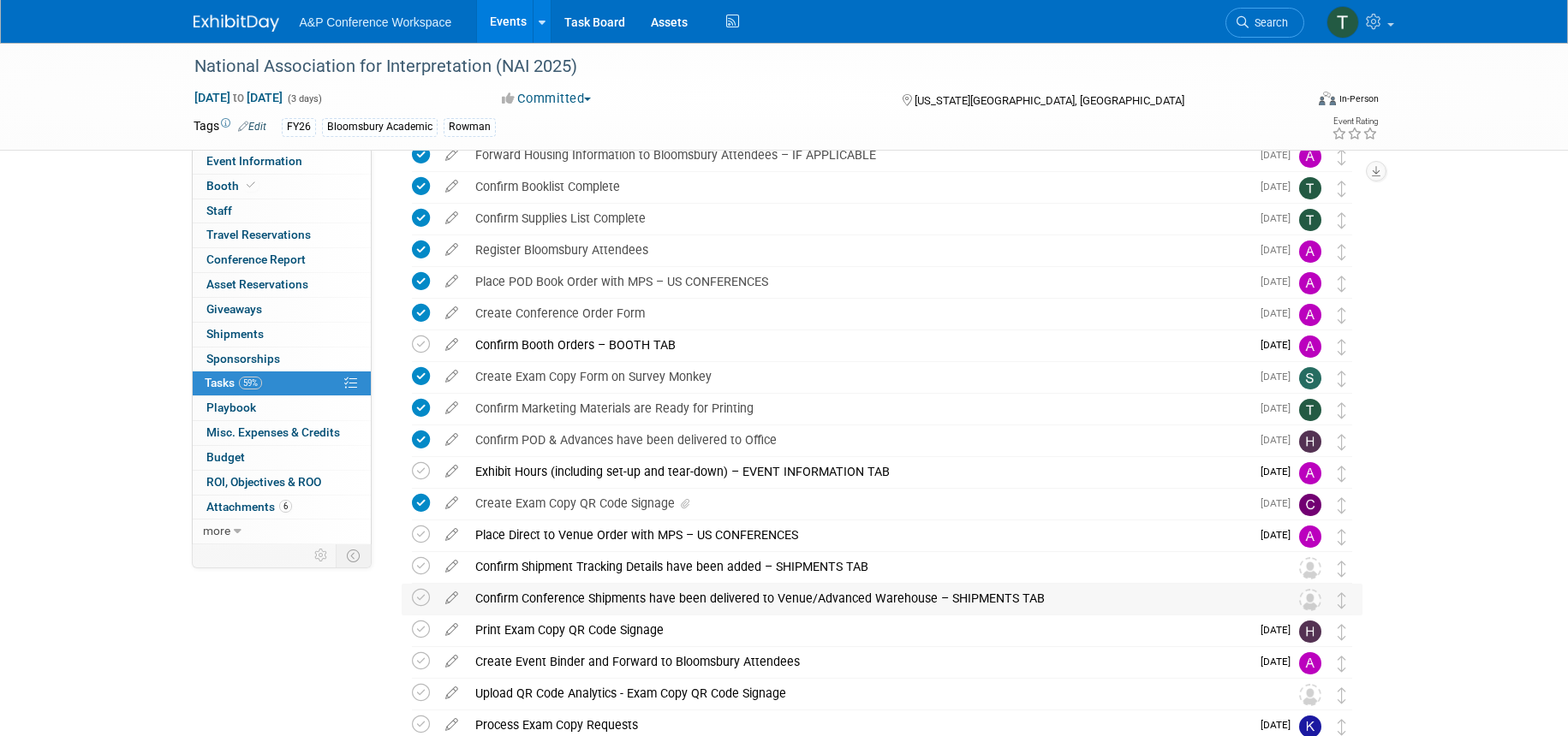
scroll to position [257, 0]
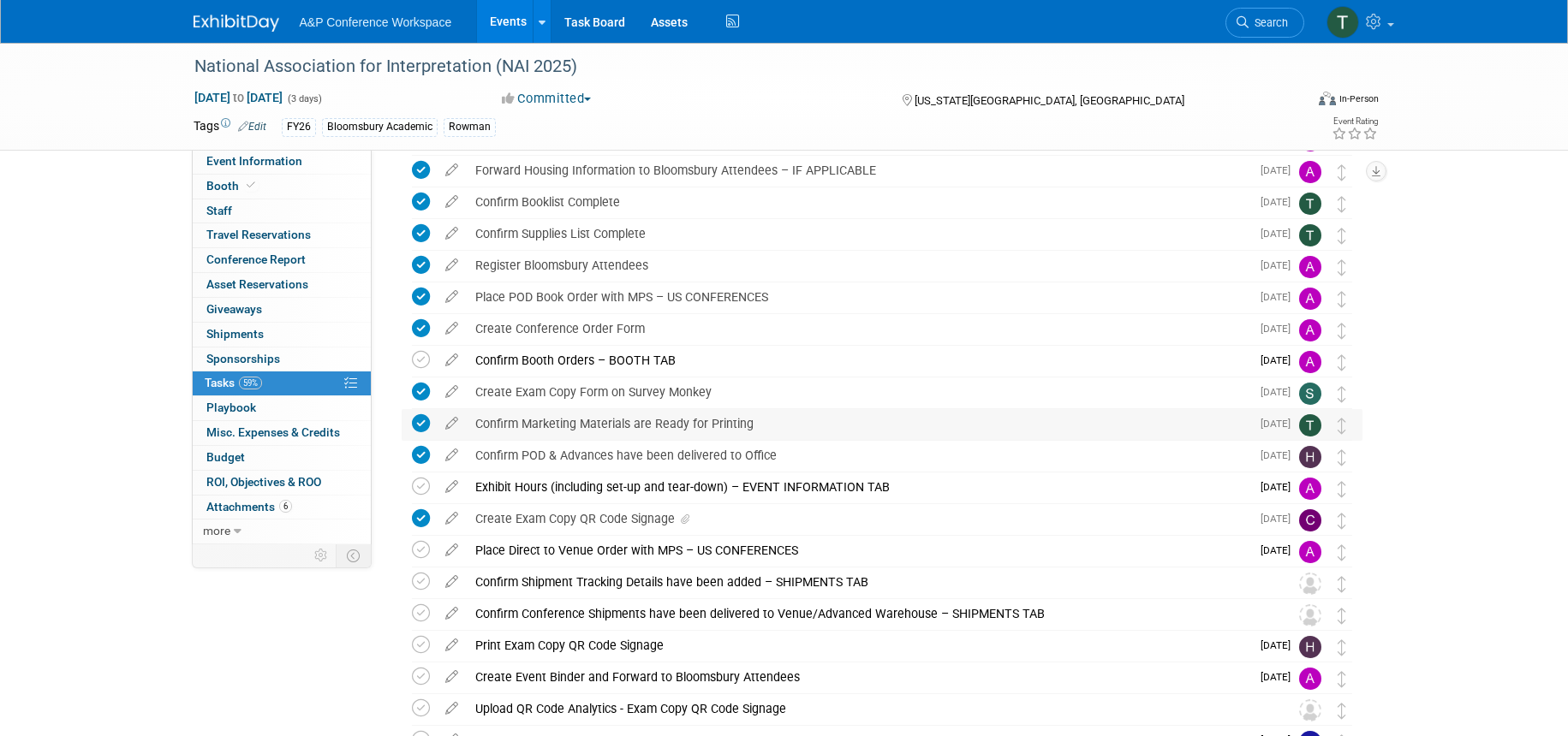
click at [480, 421] on div "Confirm Marketing Materials are Ready for Printing" at bounding box center [859, 424] width 784 height 29
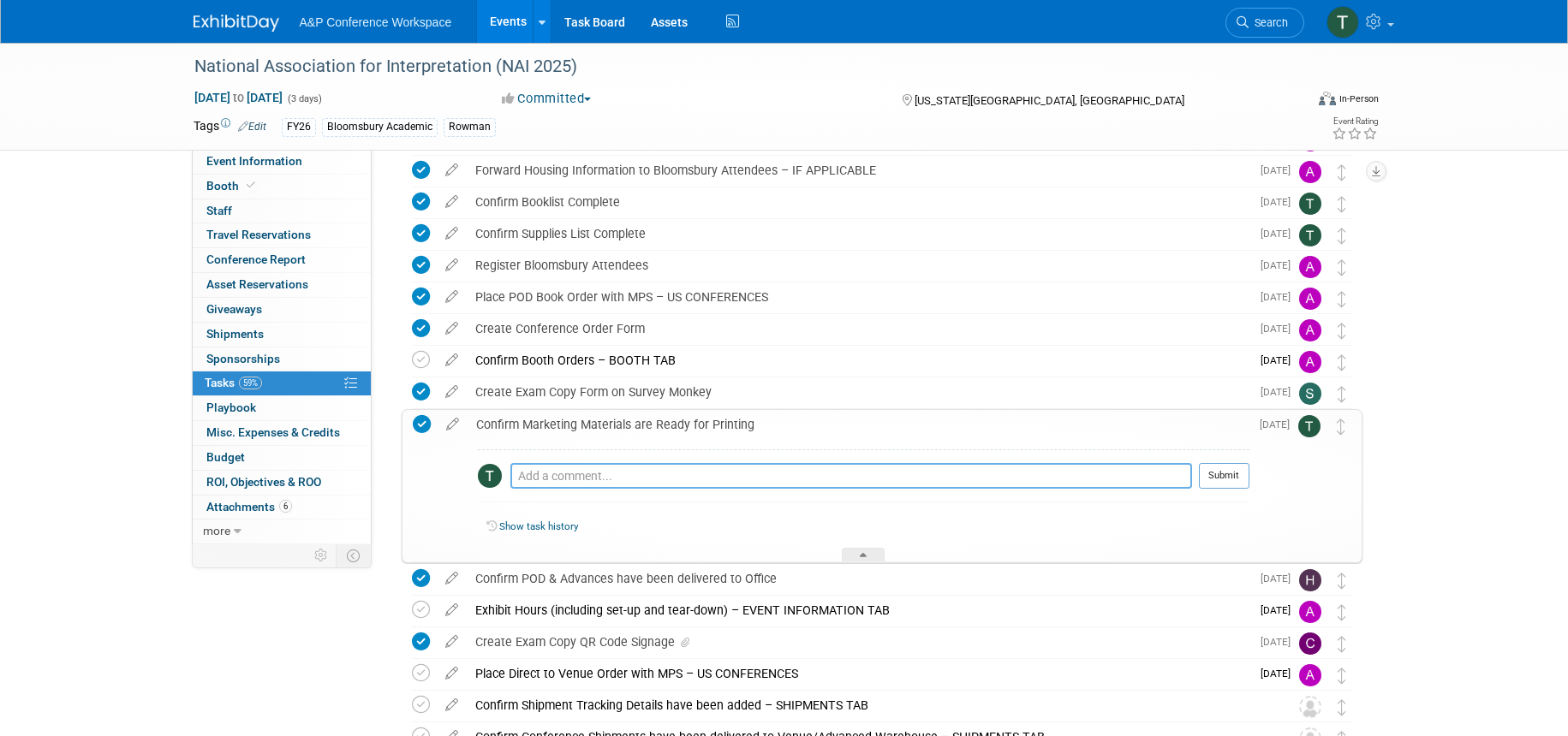
click at [531, 466] on textarea at bounding box center [850, 476] width 681 height 26
type textarea "Yes, the flyer is uploaded to the N Drive."
click at [1234, 478] on button "Submit" at bounding box center [1224, 476] width 51 height 26
